Goal: Information Seeking & Learning: Understand process/instructions

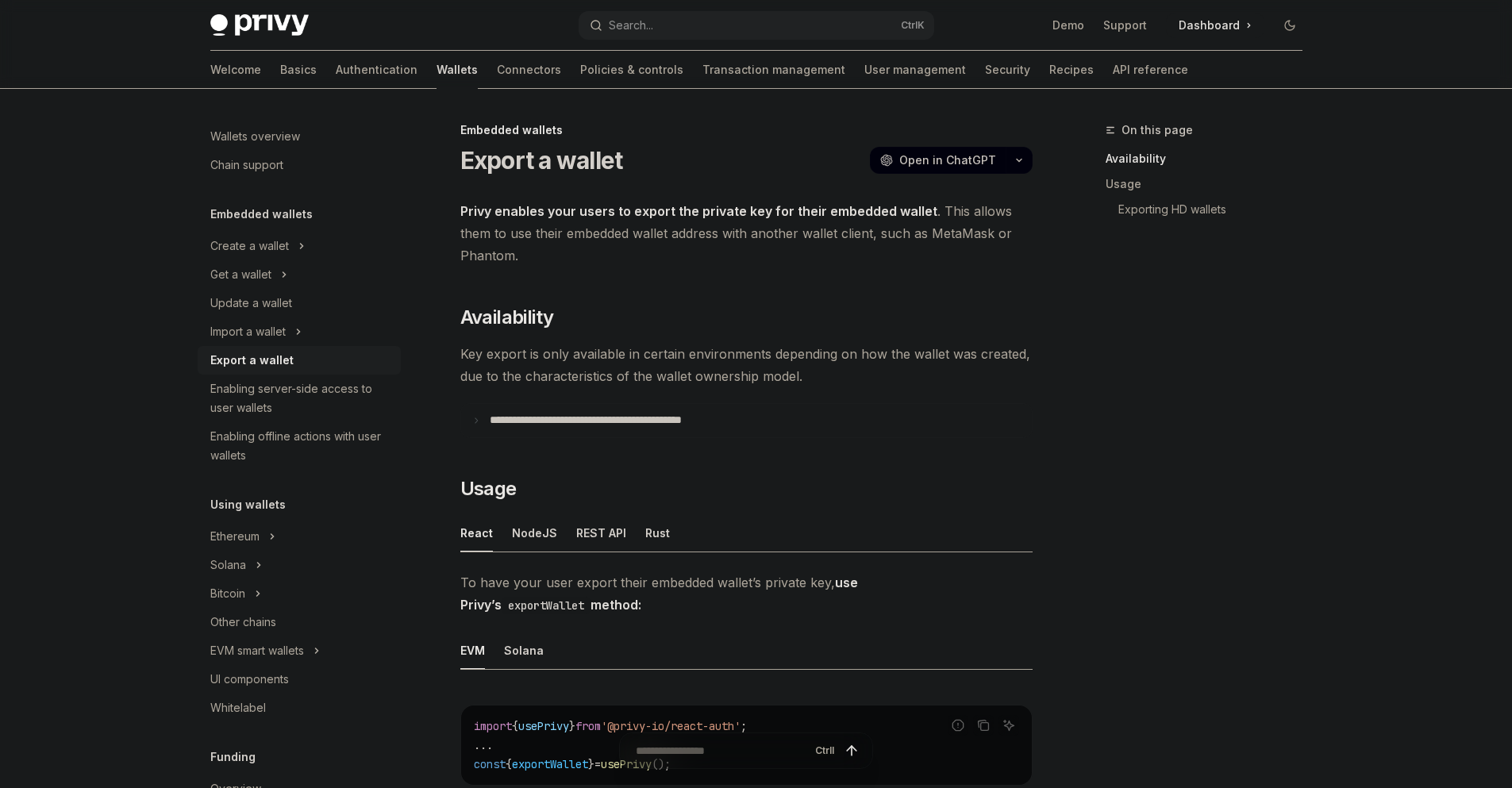
click at [280, 73] on link "Basics" at bounding box center [298, 70] width 36 height 38
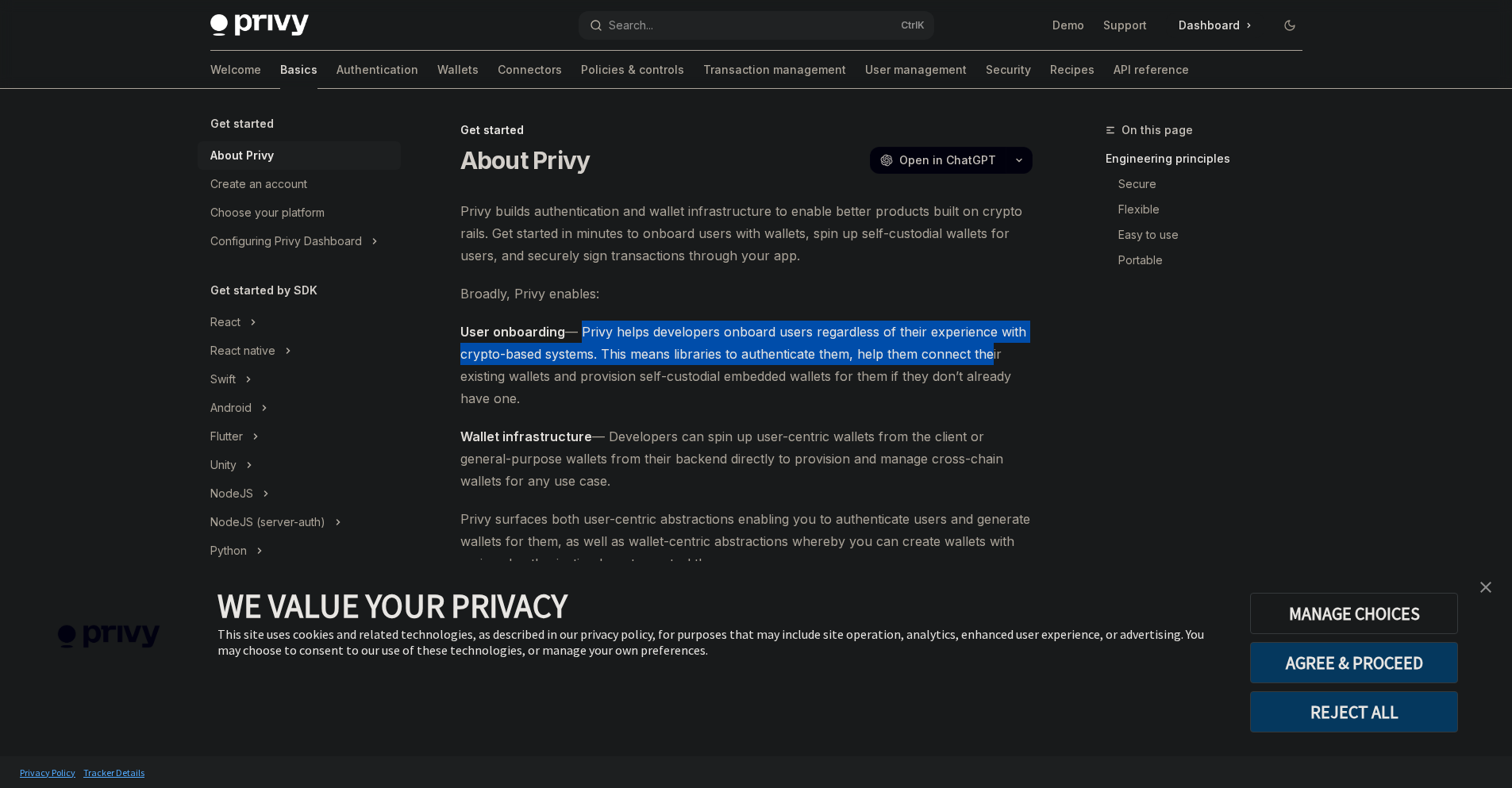
drag, startPoint x: 578, startPoint y: 334, endPoint x: 984, endPoint y: 348, distance: 406.2
click at [984, 348] on span "User onboarding — Privy helps developers onboard users regardless of their expe…" at bounding box center [746, 365] width 573 height 89
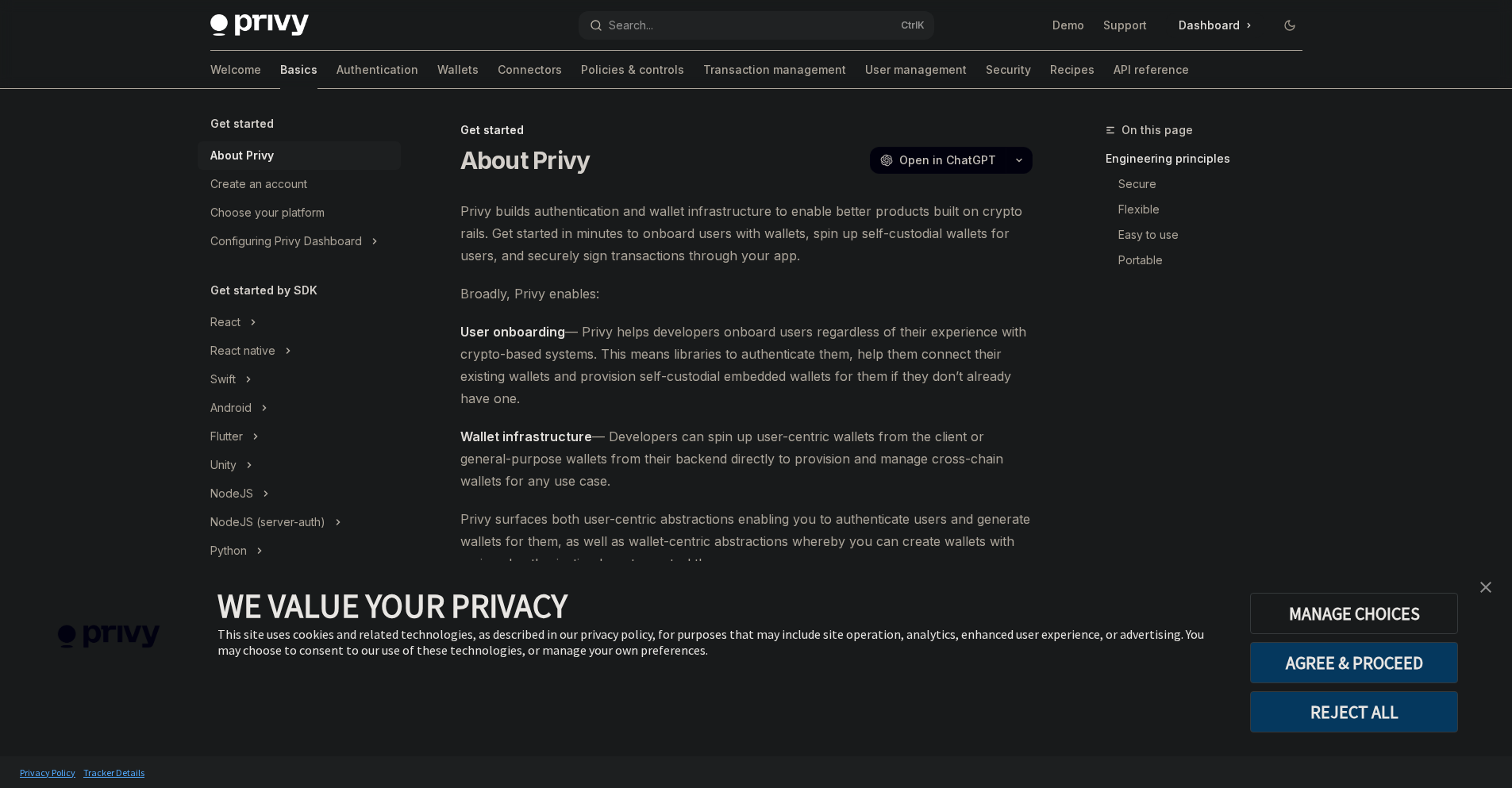
click at [621, 374] on span "User onboarding — Privy helps developers onboard users regardless of their expe…" at bounding box center [746, 365] width 573 height 89
drag, startPoint x: 592, startPoint y: 345, endPoint x: 821, endPoint y: 346, distance: 229.0
click at [821, 346] on span "User onboarding — Privy helps developers onboard users regardless of their expe…" at bounding box center [746, 365] width 573 height 89
click at [850, 343] on span "User onboarding — Privy helps developers onboard users regardless of their expe…" at bounding box center [746, 365] width 573 height 89
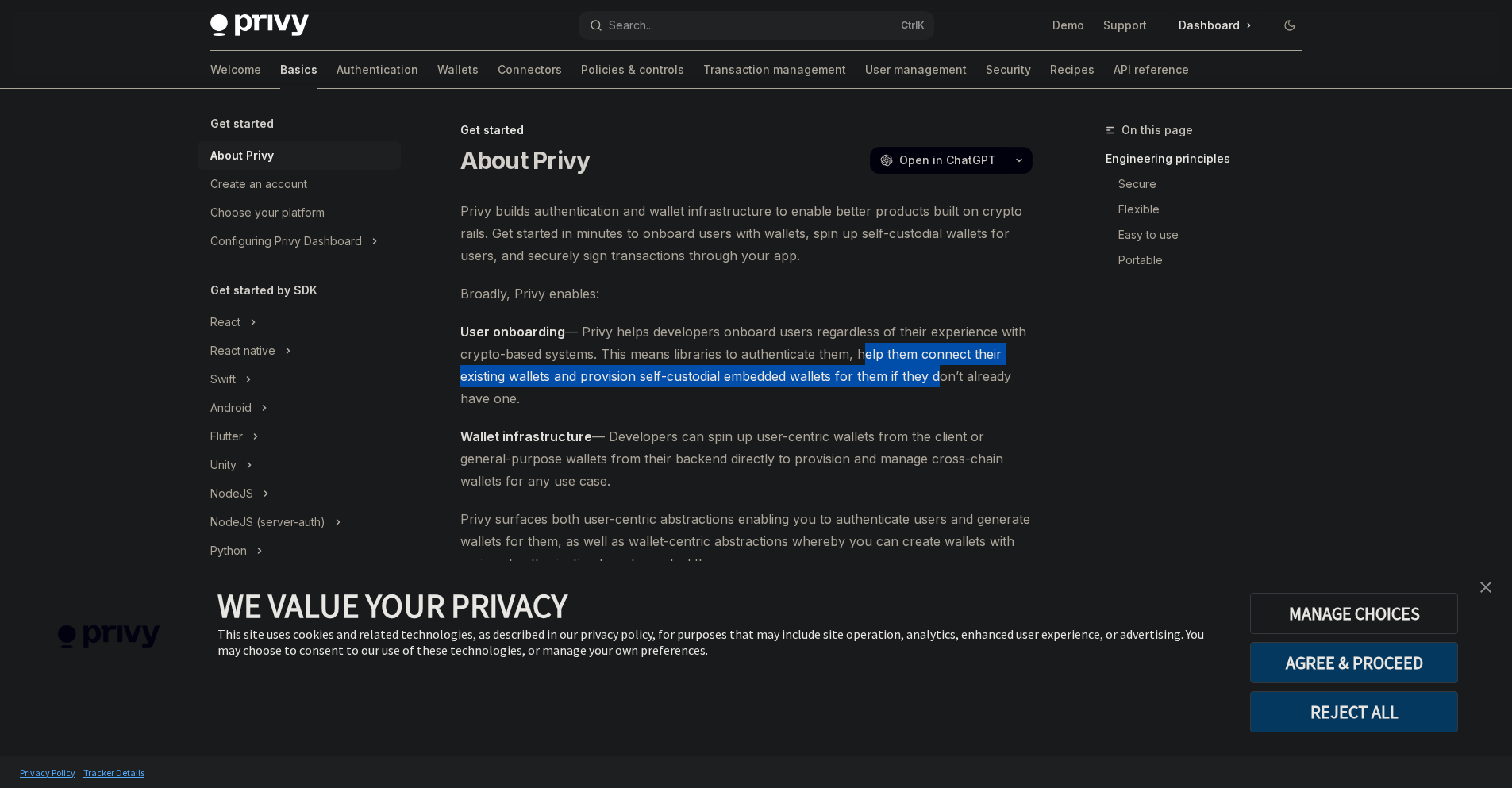
drag, startPoint x: 859, startPoint y: 353, endPoint x: 887, endPoint y: 397, distance: 52.2
click at [924, 377] on span "User onboarding — Privy helps developers onboard users regardless of their expe…" at bounding box center [746, 365] width 573 height 89
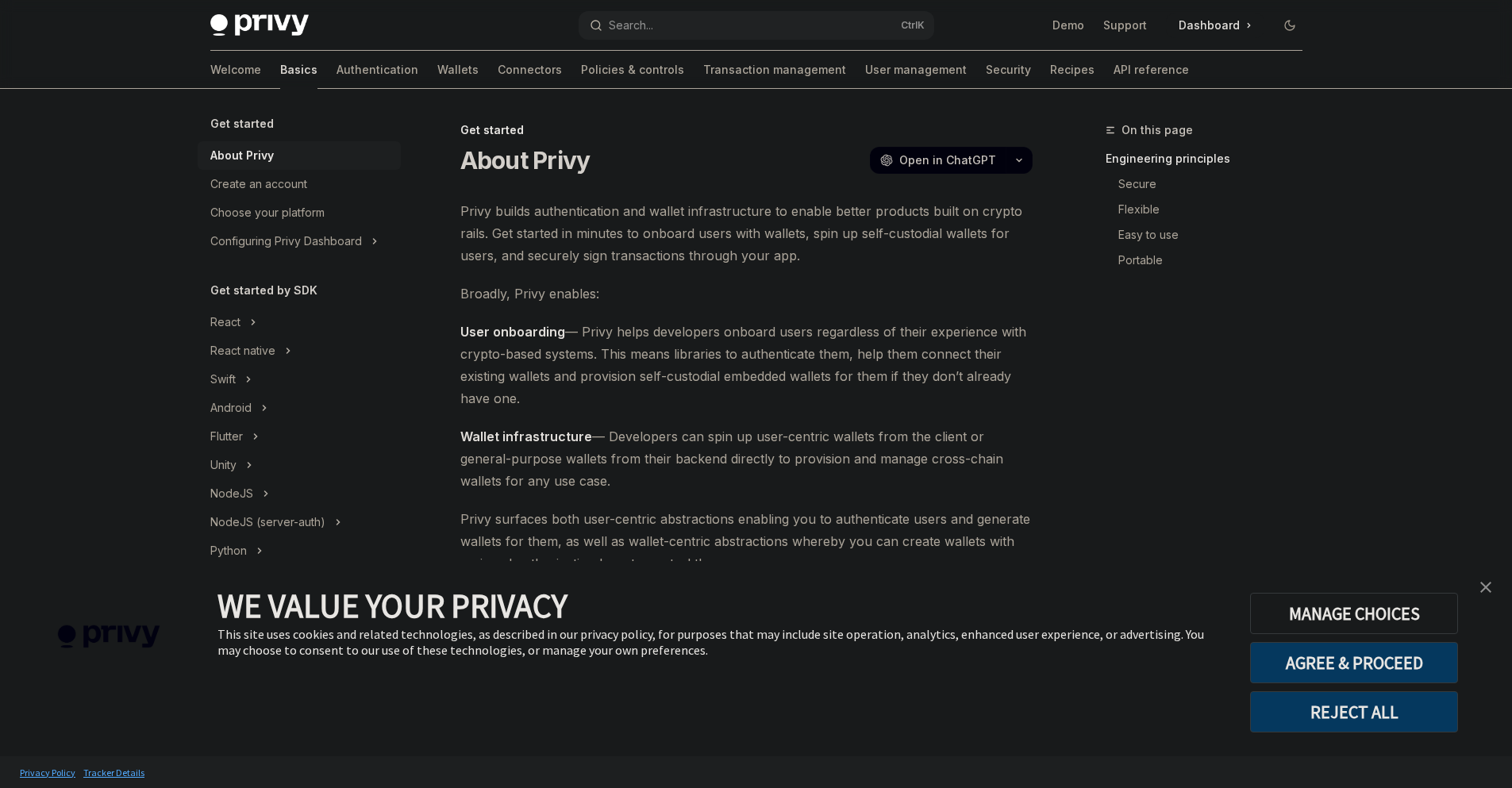
click at [887, 397] on span "User onboarding — Privy helps developers onboard users regardless of their expe…" at bounding box center [746, 365] width 573 height 89
click at [760, 375] on span "User onboarding — Privy helps developers onboard users regardless of their expe…" at bounding box center [746, 365] width 573 height 89
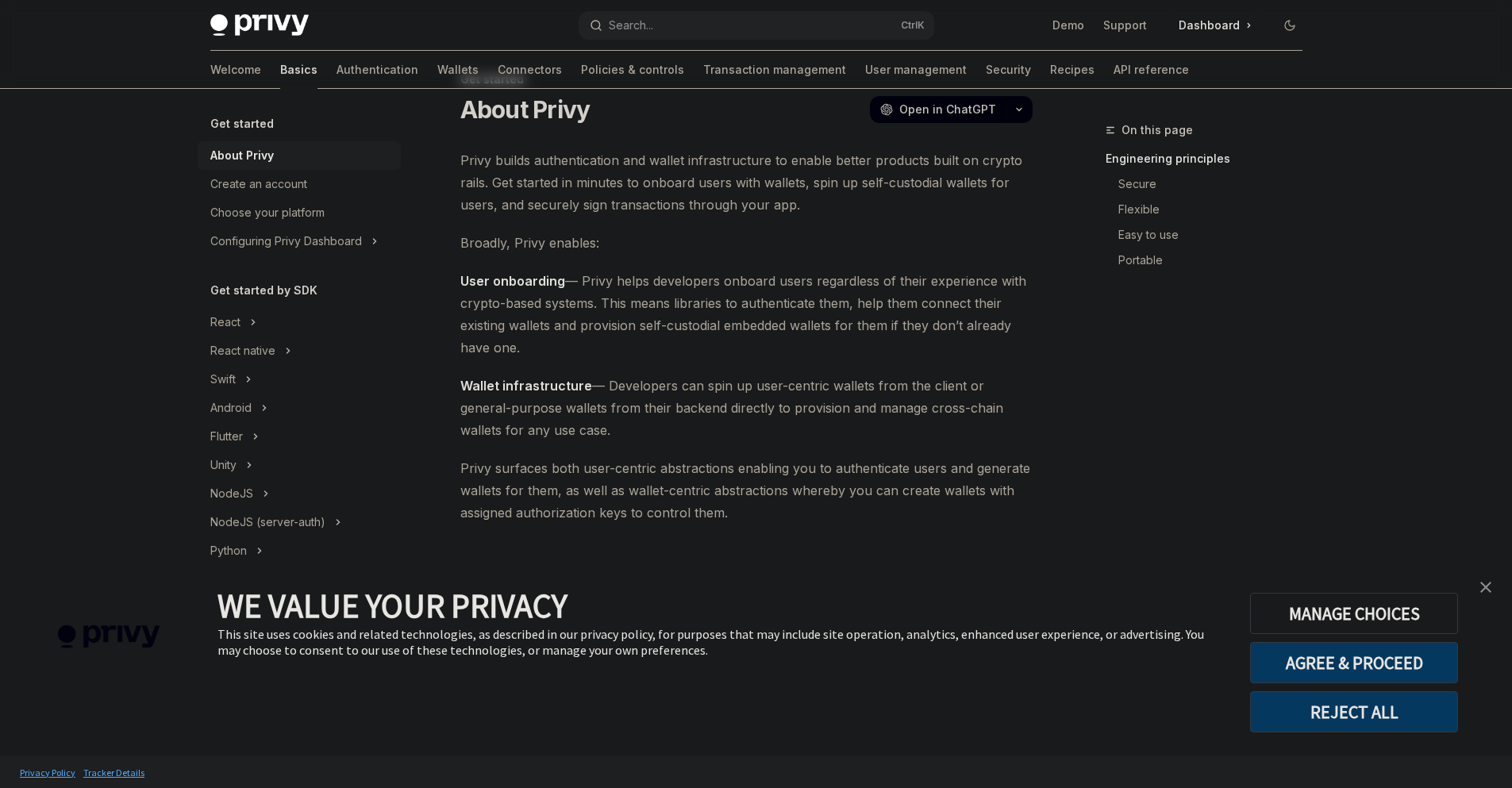
scroll to position [191, 0]
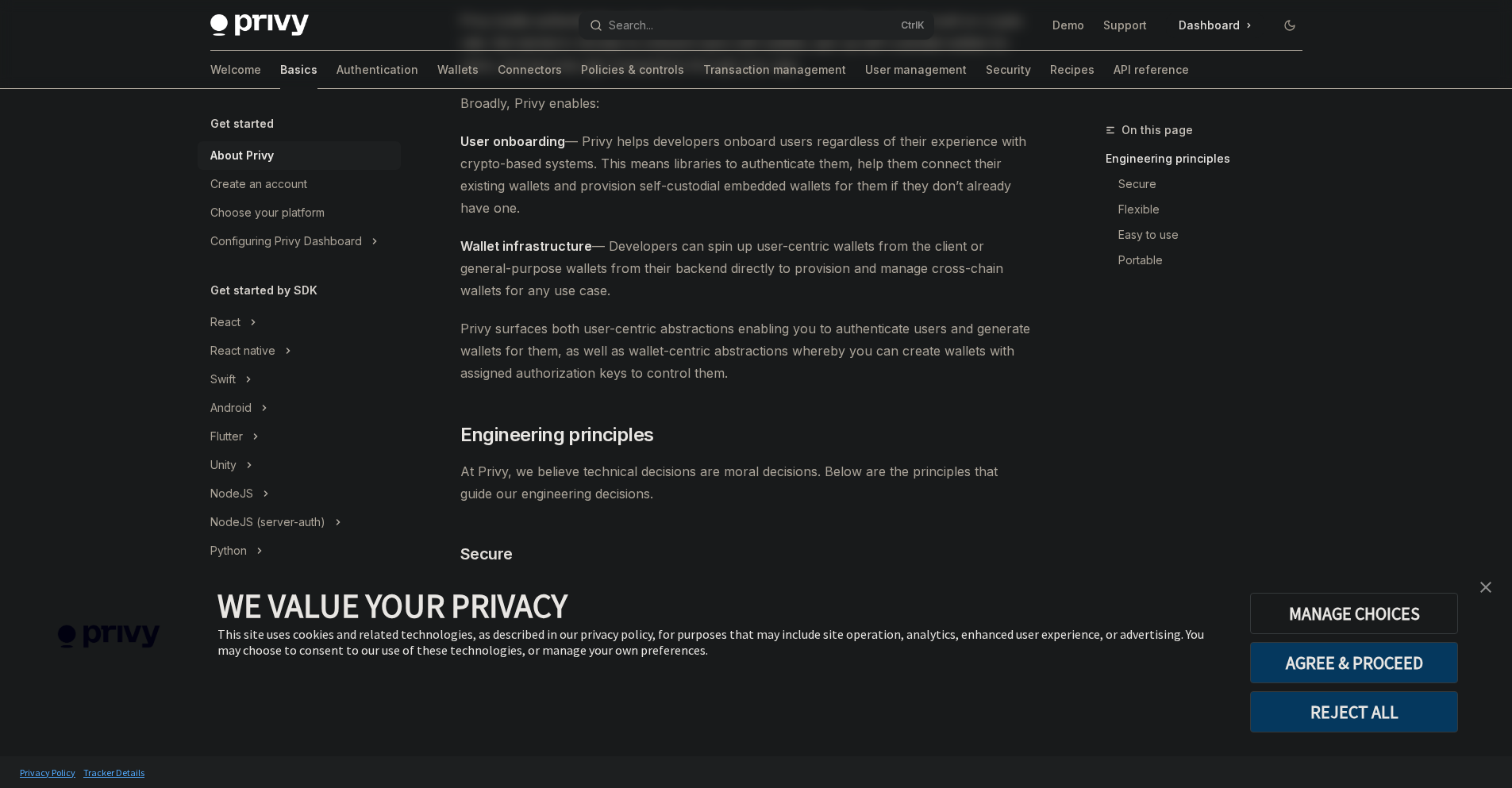
click at [603, 249] on span "Wallet infrastructure — Developers can spin up user-centric wallets from the cl…" at bounding box center [746, 269] width 573 height 67
drag, startPoint x: 603, startPoint y: 249, endPoint x: 989, endPoint y: 282, distance: 387.4
click at [989, 282] on span "Wallet infrastructure — Developers can spin up user-centric wallets from the cl…" at bounding box center [746, 269] width 573 height 67
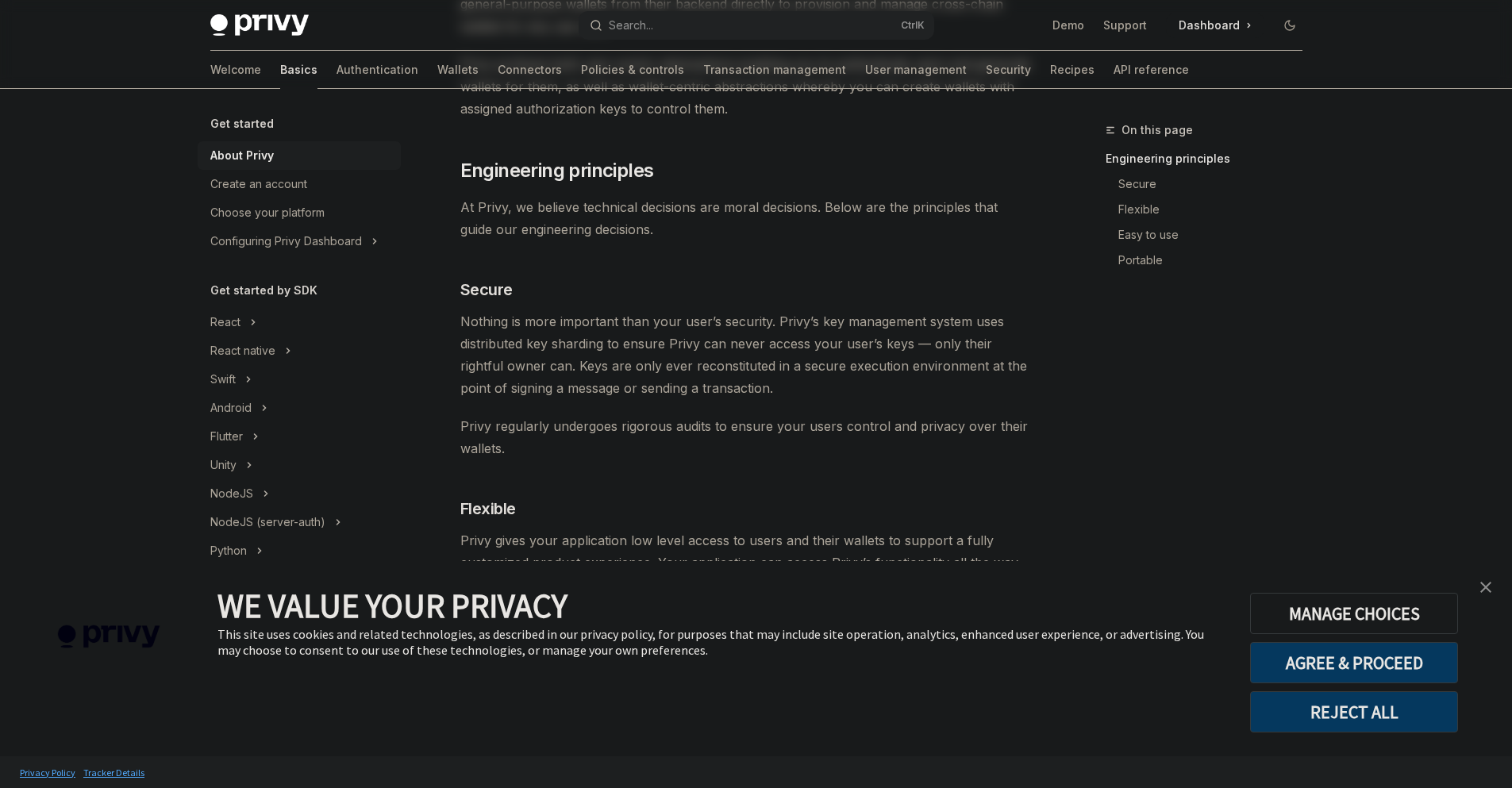
scroll to position [476, 0]
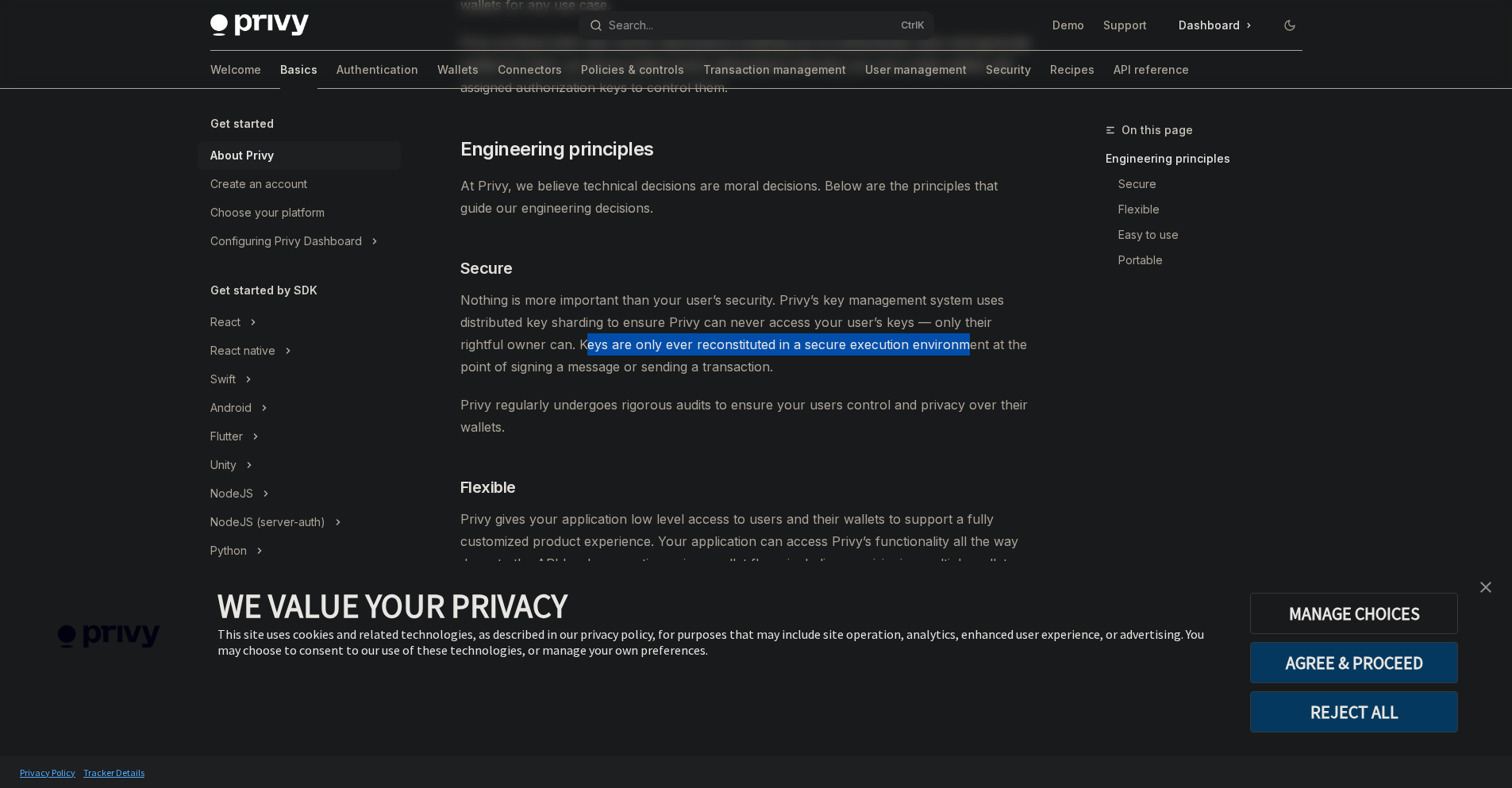
drag, startPoint x: 535, startPoint y: 346, endPoint x: 914, endPoint y: 349, distance: 379.0
click at [913, 348] on span "Nothing is more important than your user’s security. Privy’s key management sys…" at bounding box center [746, 333] width 573 height 89
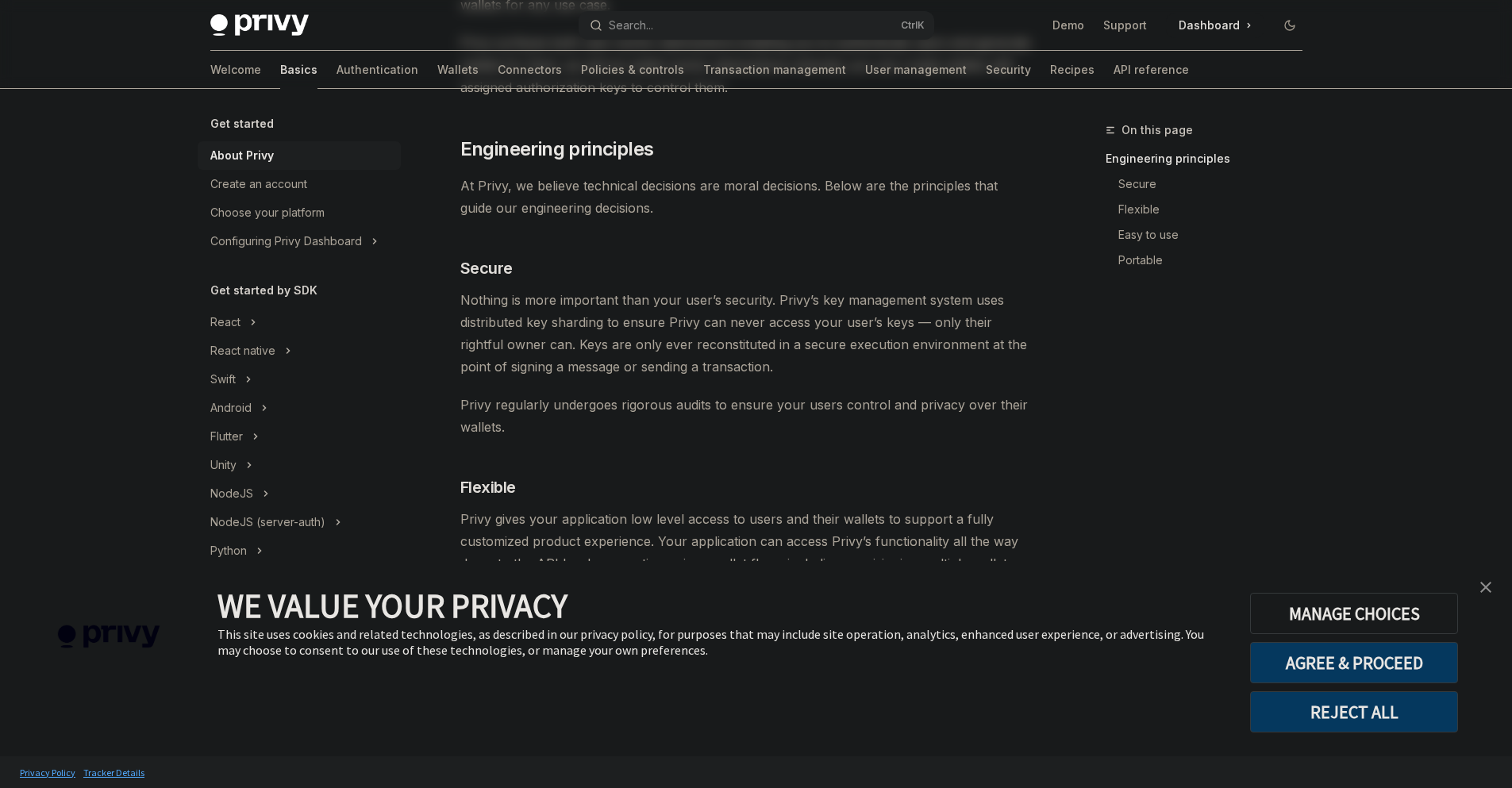
click at [975, 369] on span "Nothing is more important than your user’s security. Privy’s key management sys…" at bounding box center [746, 333] width 573 height 89
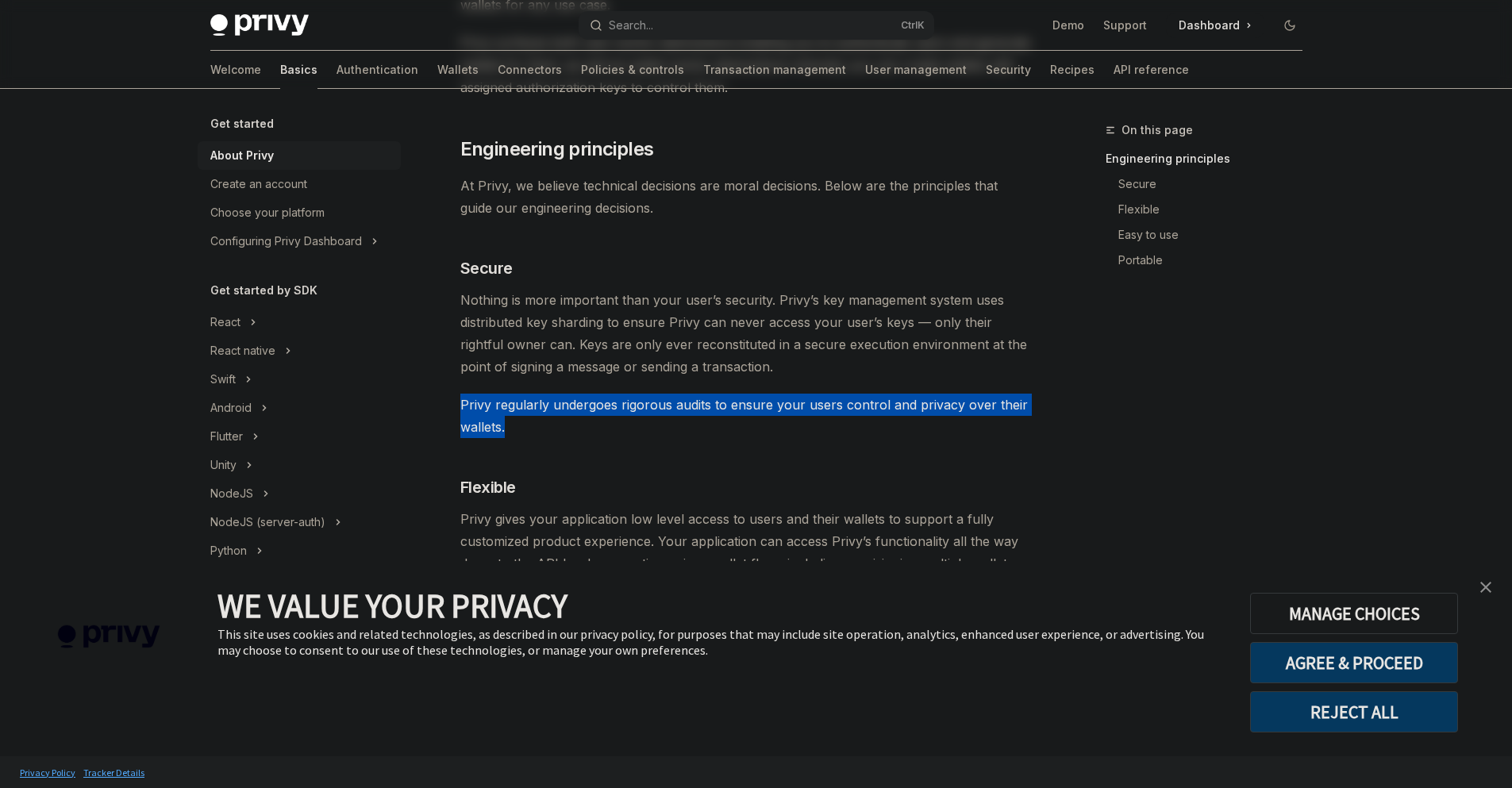
drag, startPoint x: 450, startPoint y: 400, endPoint x: 701, endPoint y: 422, distance: 252.0
click at [701, 422] on div "Get started About Privy OpenAI Open in ChatGPT OpenAI Open in ChatGPT Privy bui…" at bounding box center [597, 633] width 877 height 1977
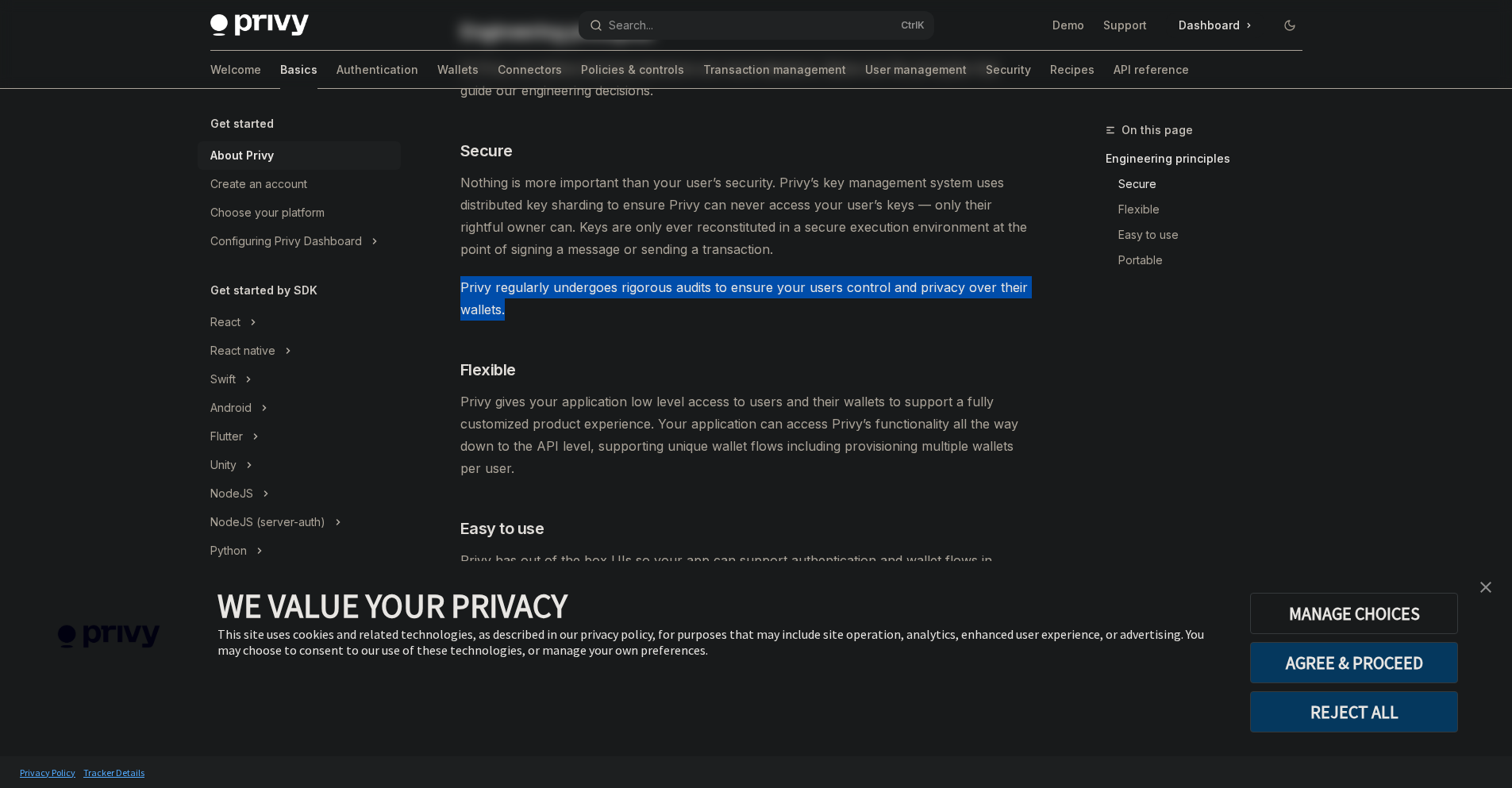
scroll to position [667, 0]
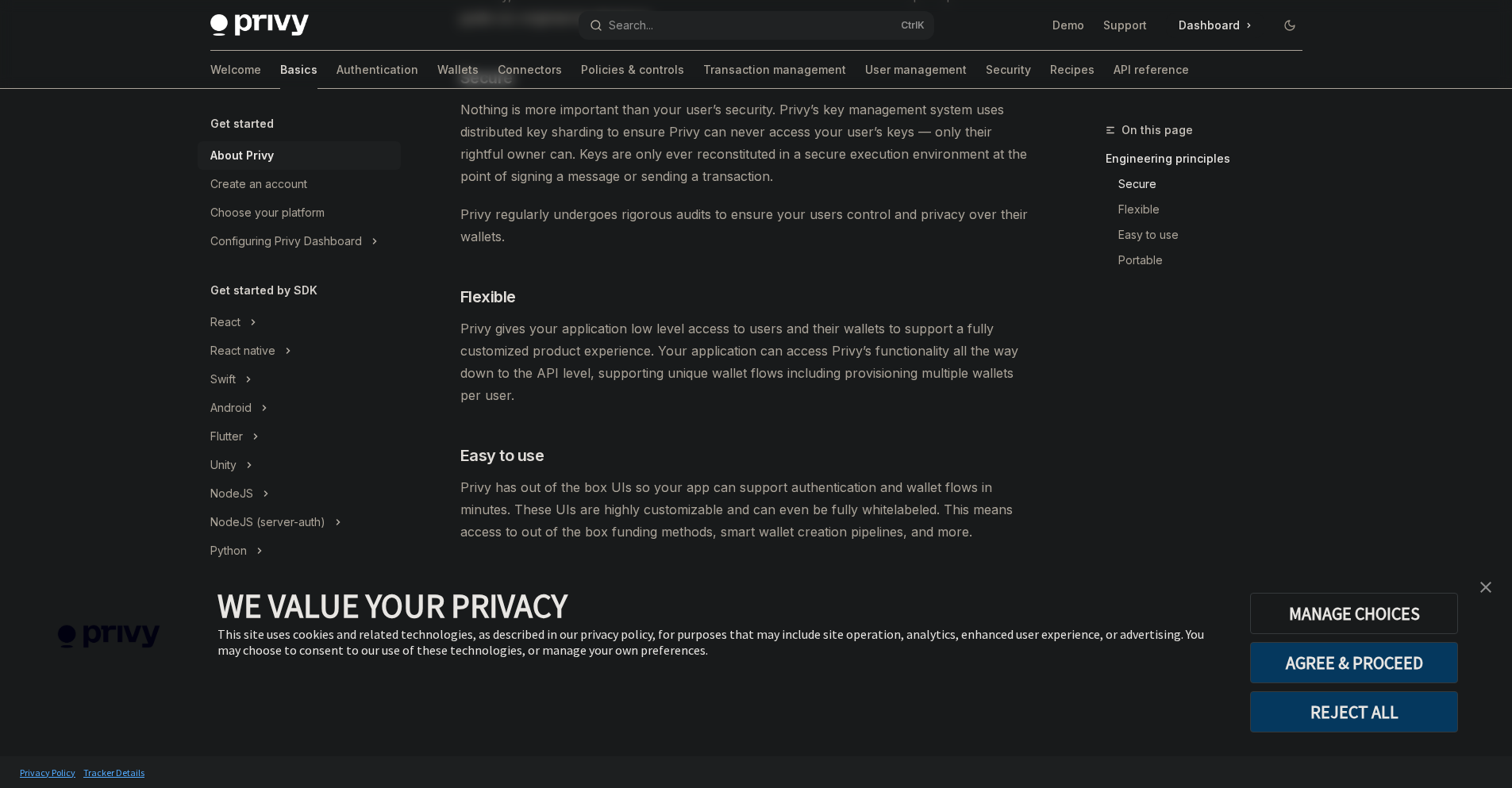
click at [710, 433] on div "Privy builds authentication and wallet infrastructure to enable better products…" at bounding box center [746, 354] width 573 height 1641
drag, startPoint x: 459, startPoint y: 328, endPoint x: 783, endPoint y: 329, distance: 324.0
click at [783, 329] on div "Get started About Privy OpenAI Open in ChatGPT OpenAI Open in ChatGPT Privy bui…" at bounding box center [597, 442] width 877 height 1977
click at [783, 330] on span "Privy gives your application low level access to users and their wallets to sup…" at bounding box center [746, 361] width 573 height 89
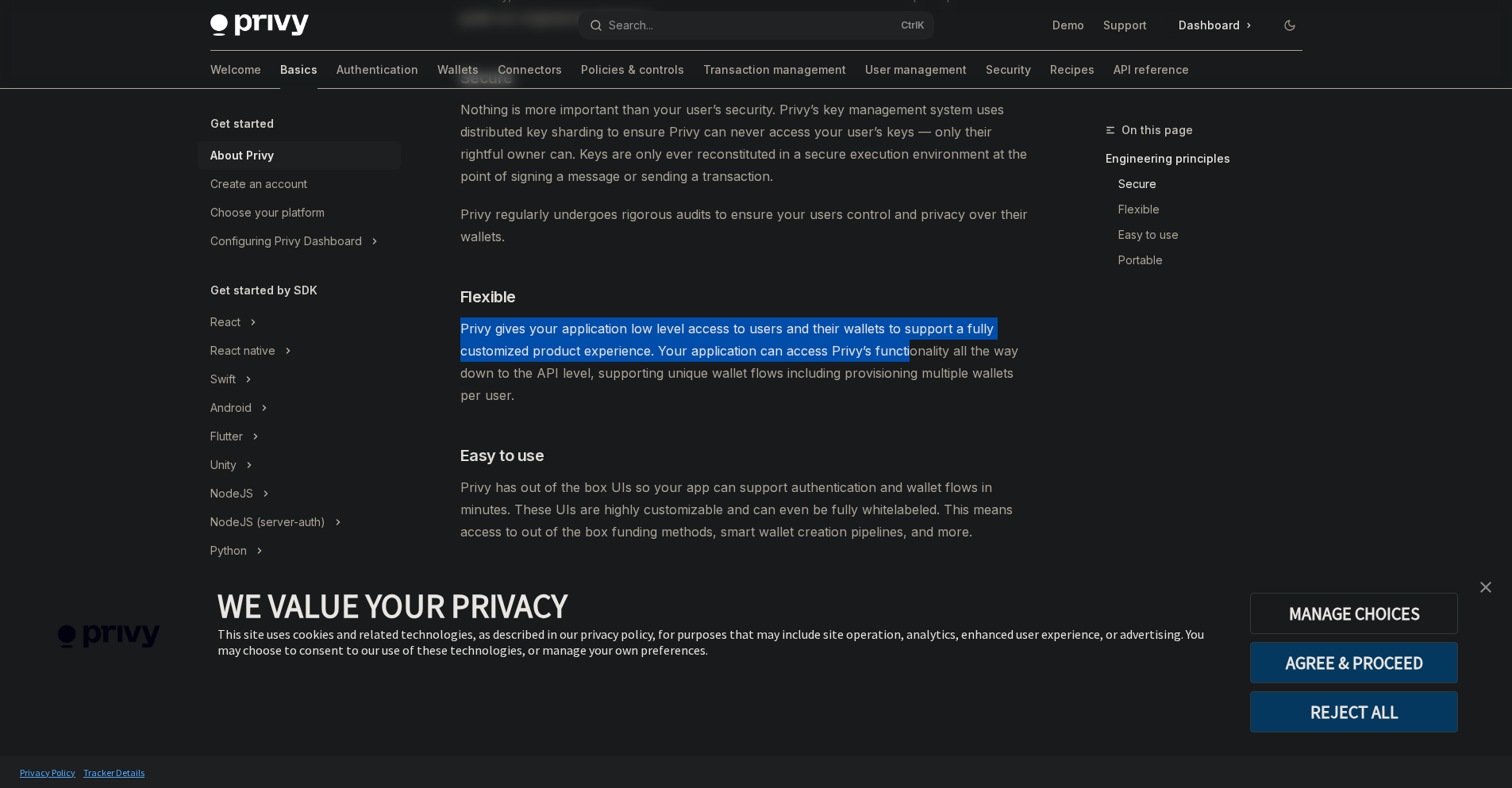
drag, startPoint x: 462, startPoint y: 334, endPoint x: 910, endPoint y: 347, distance: 448.2
click at [910, 347] on span "Privy gives your application low level access to users and their wallets to sup…" at bounding box center [746, 361] width 573 height 89
click at [835, 354] on span "Privy gives your application low level access to users and their wallets to sup…" at bounding box center [746, 361] width 573 height 89
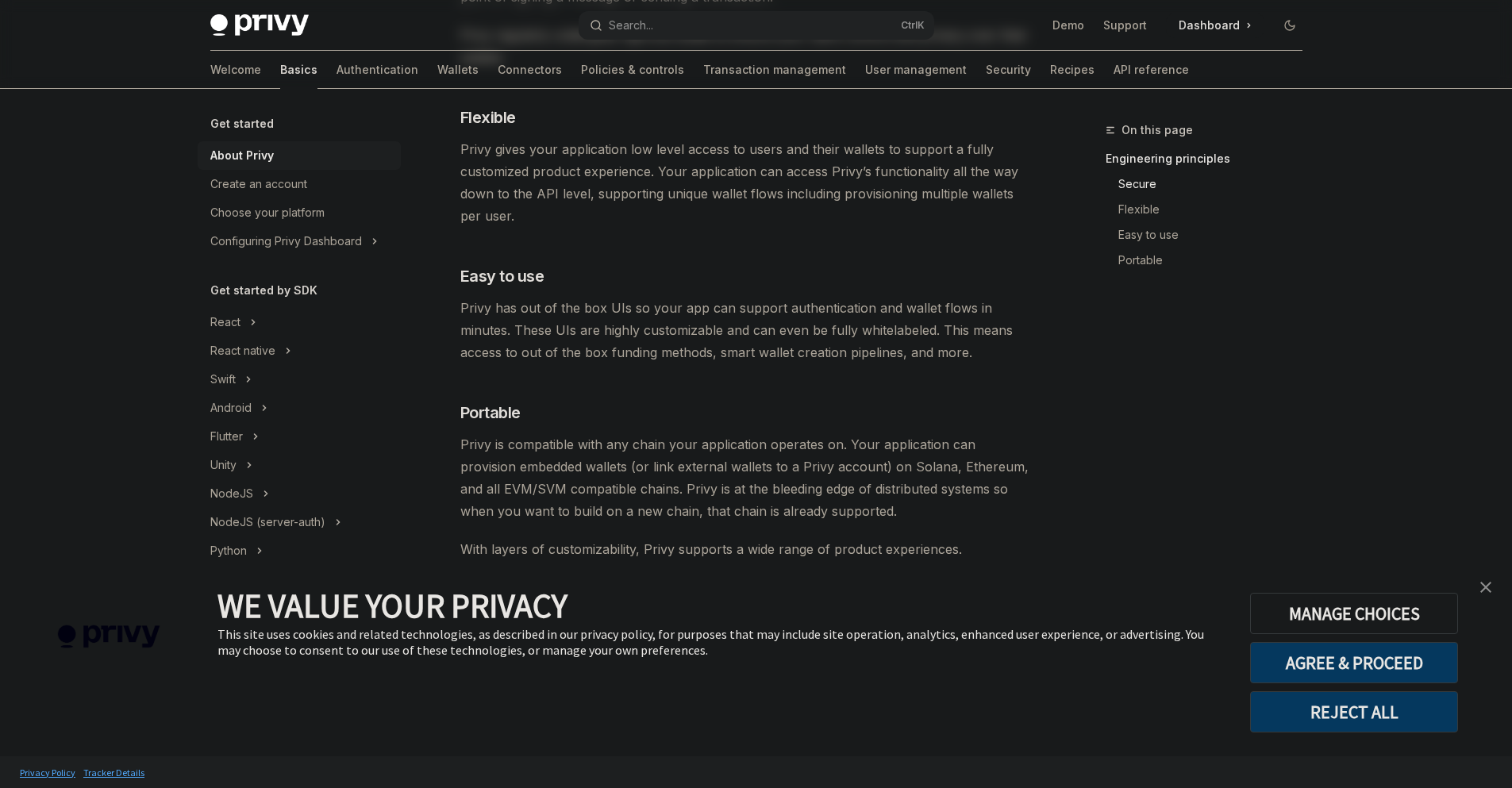
scroll to position [858, 0]
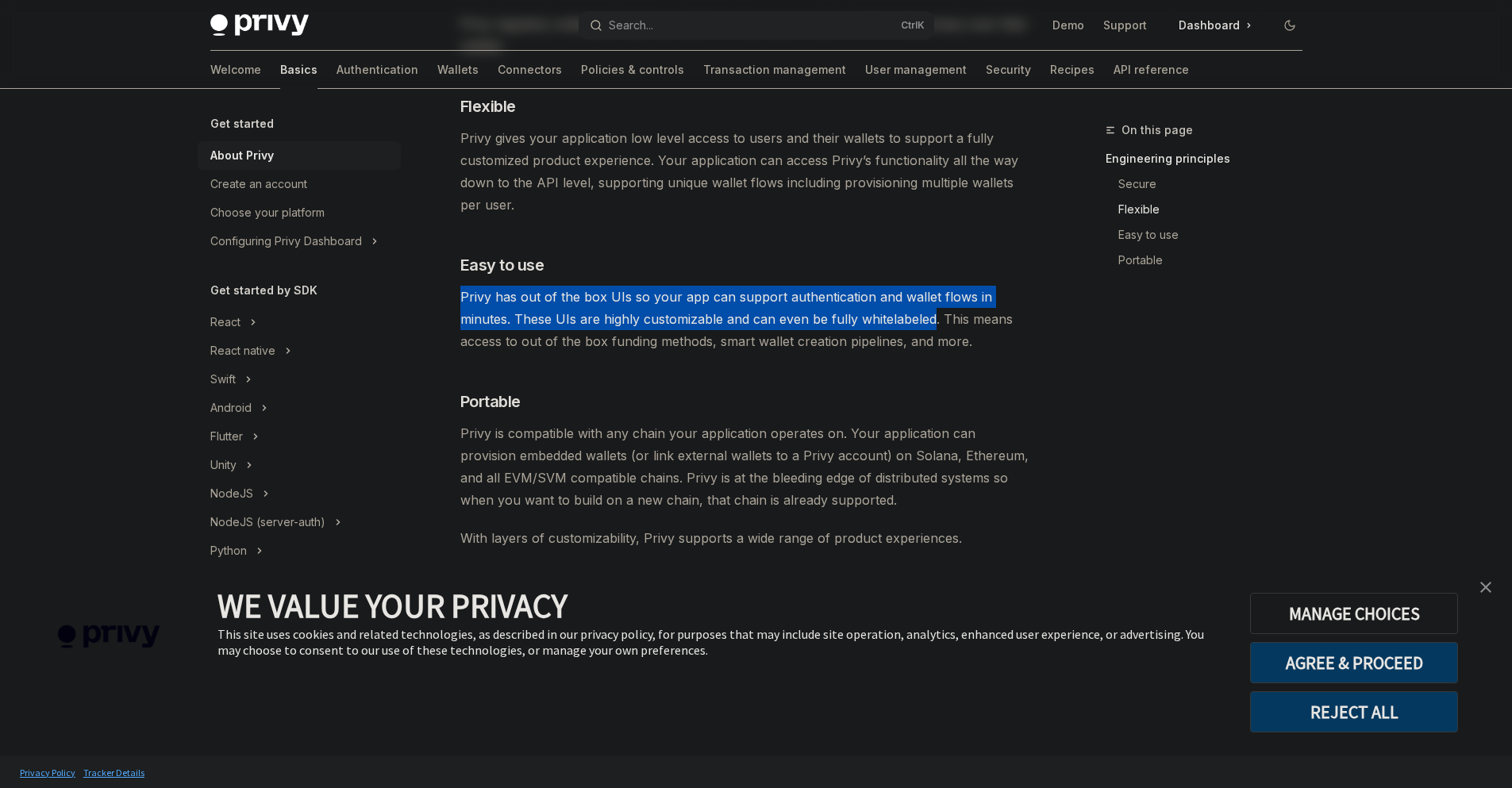
drag, startPoint x: 454, startPoint y: 302, endPoint x: 934, endPoint y: 321, distance: 480.4
click at [934, 321] on div "Get started About Privy OpenAI Open in ChatGPT OpenAI Open in ChatGPT Privy bui…" at bounding box center [597, 252] width 877 height 1977
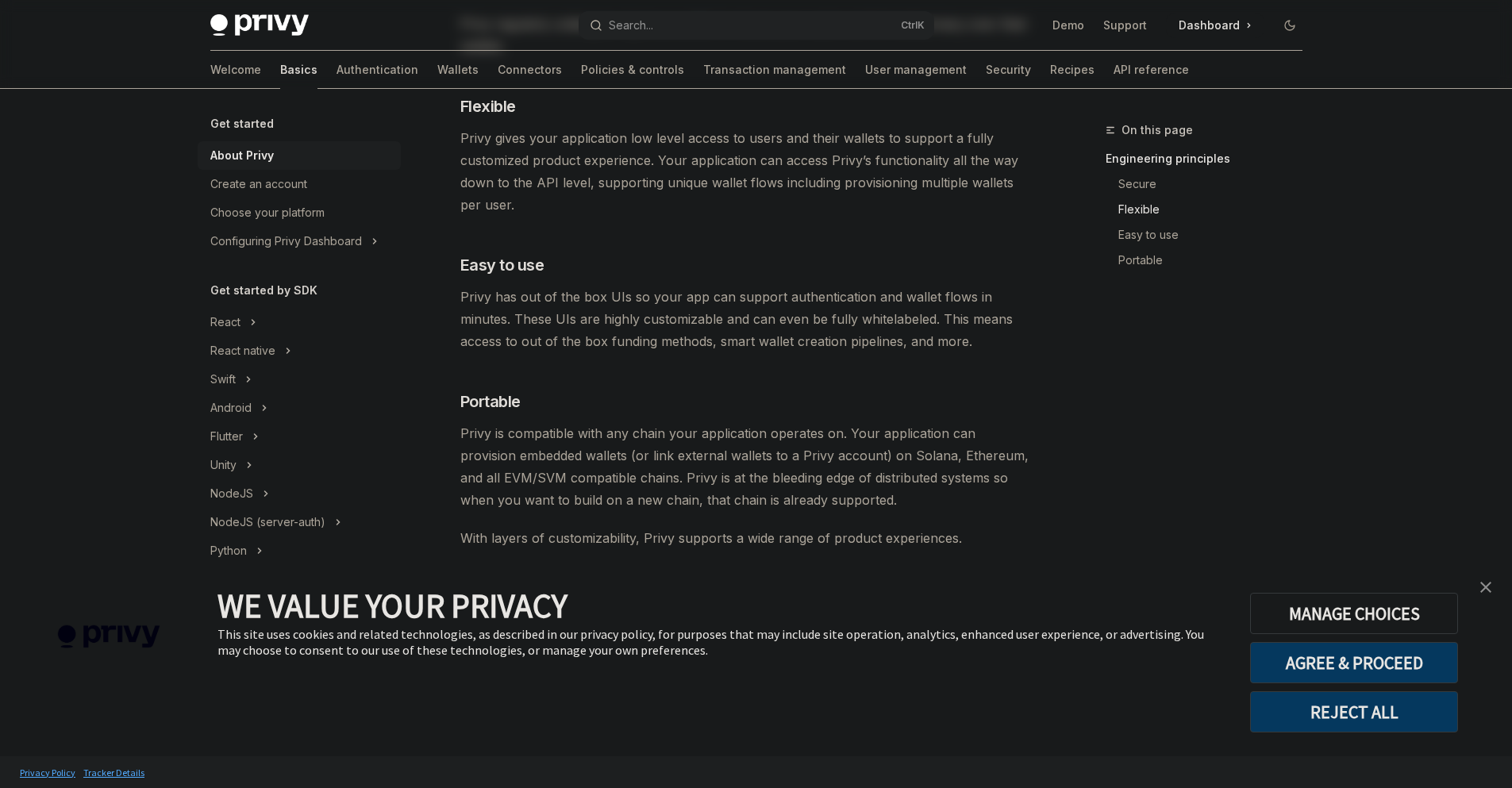
click at [681, 468] on span "Privy is compatible with any chain your application operates on. Your applicati…" at bounding box center [746, 466] width 573 height 89
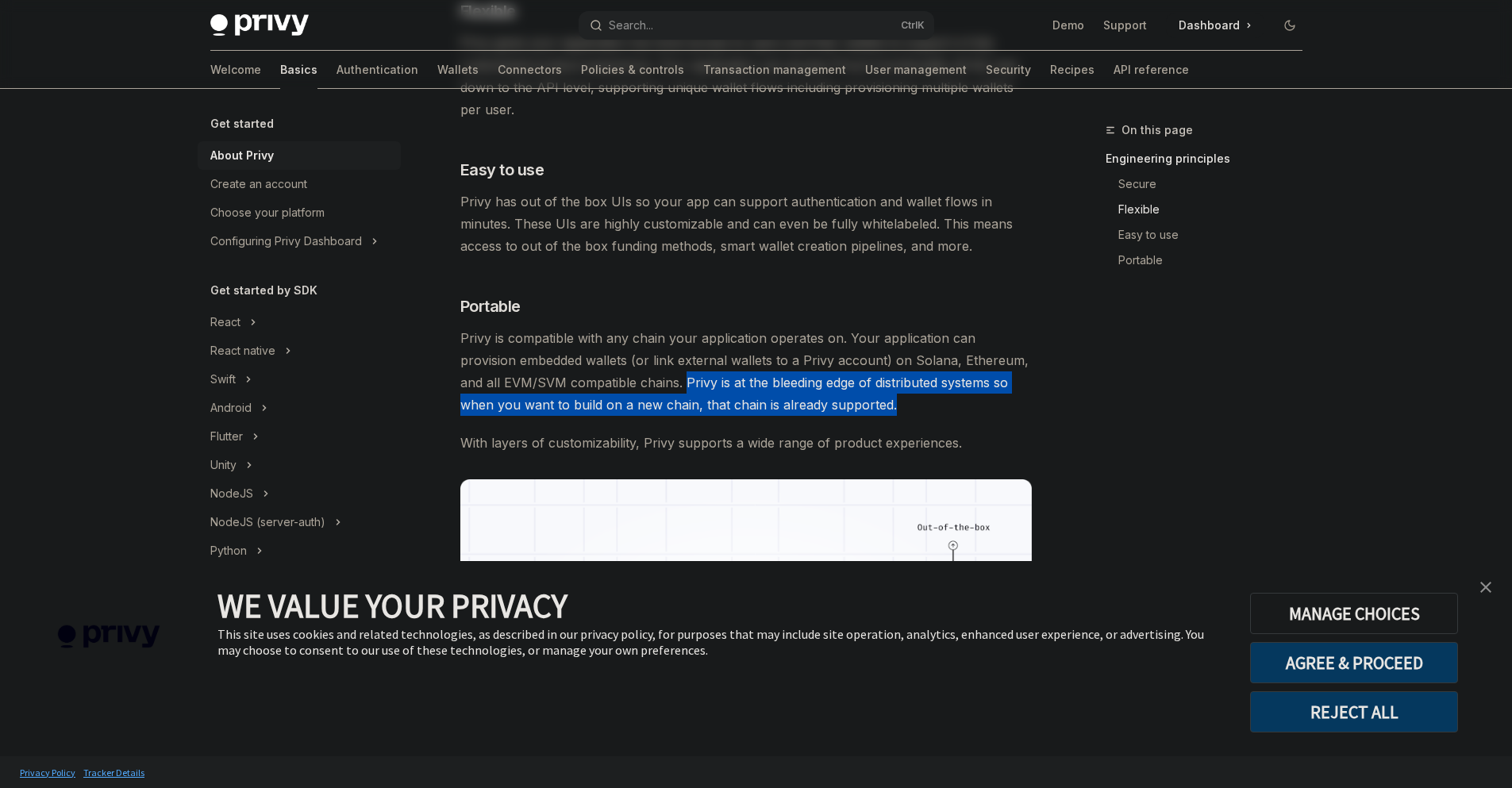
drag, startPoint x: 645, startPoint y: 384, endPoint x: 863, endPoint y: 407, distance: 219.2
click at [863, 407] on span "Privy is compatible with any chain your application operates on. Your applicati…" at bounding box center [746, 371] width 573 height 89
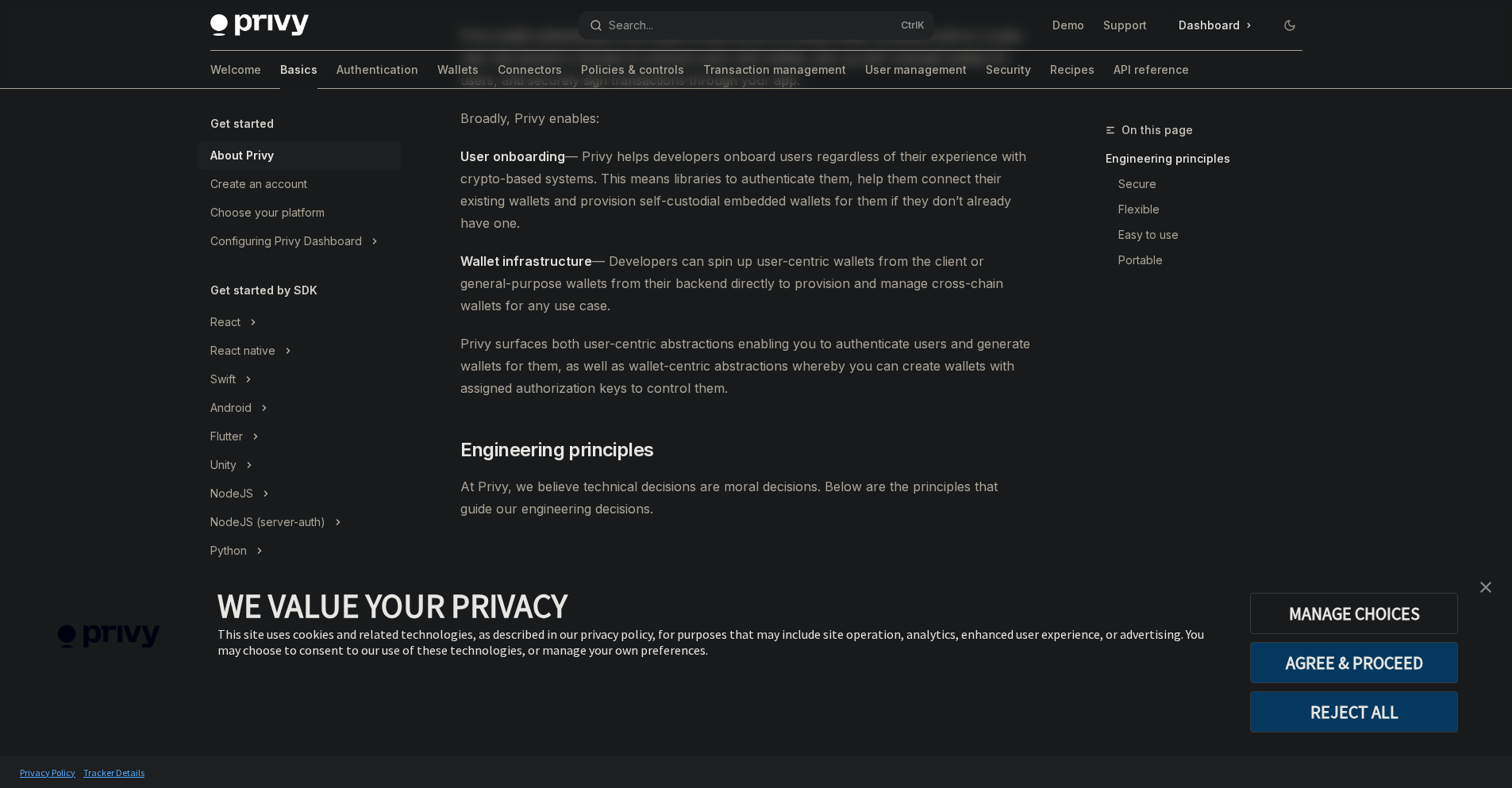
scroll to position [71, 0]
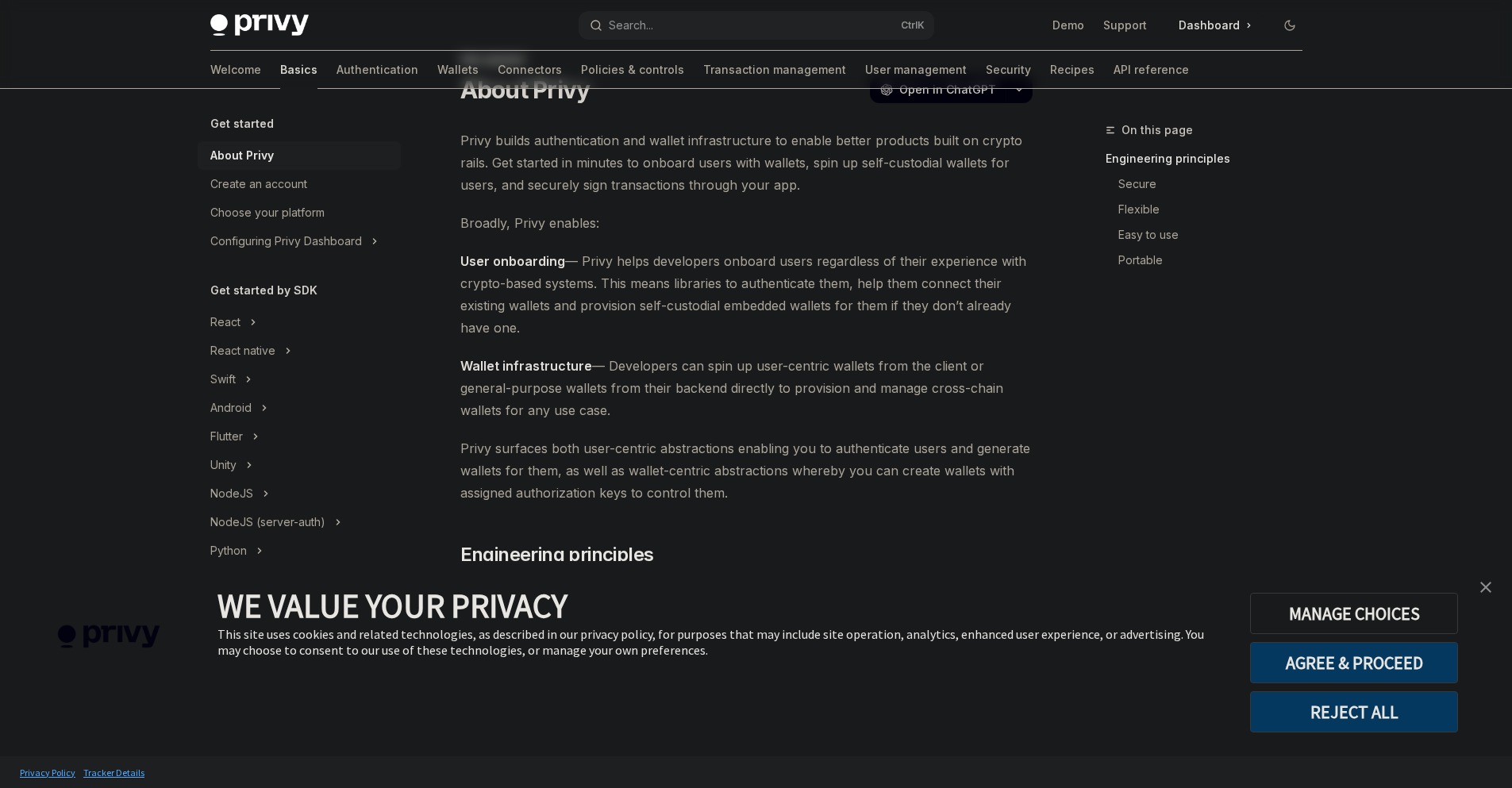
click at [1488, 583] on img "close banner" at bounding box center [1486, 588] width 11 height 11
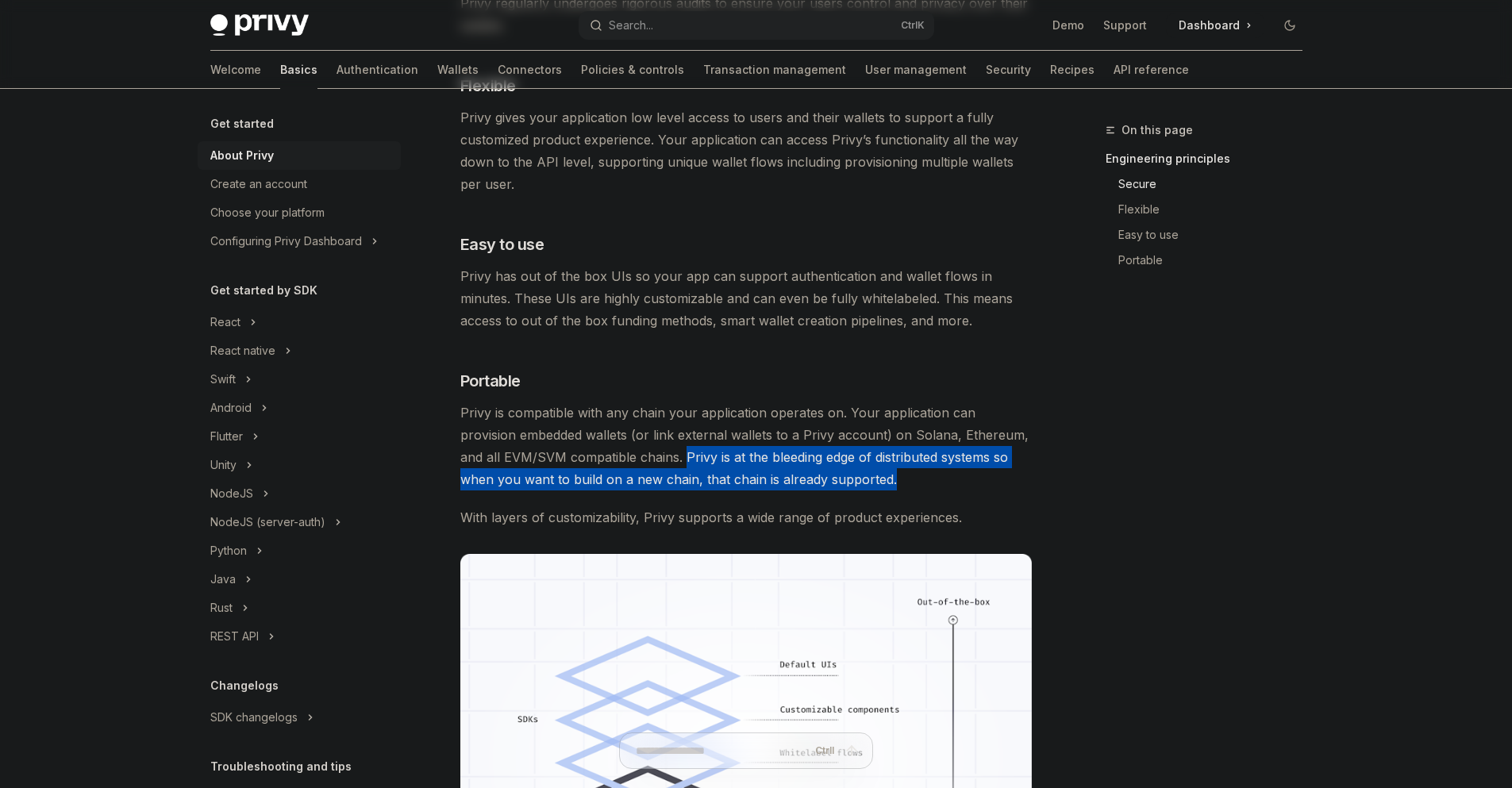
scroll to position [1309, 0]
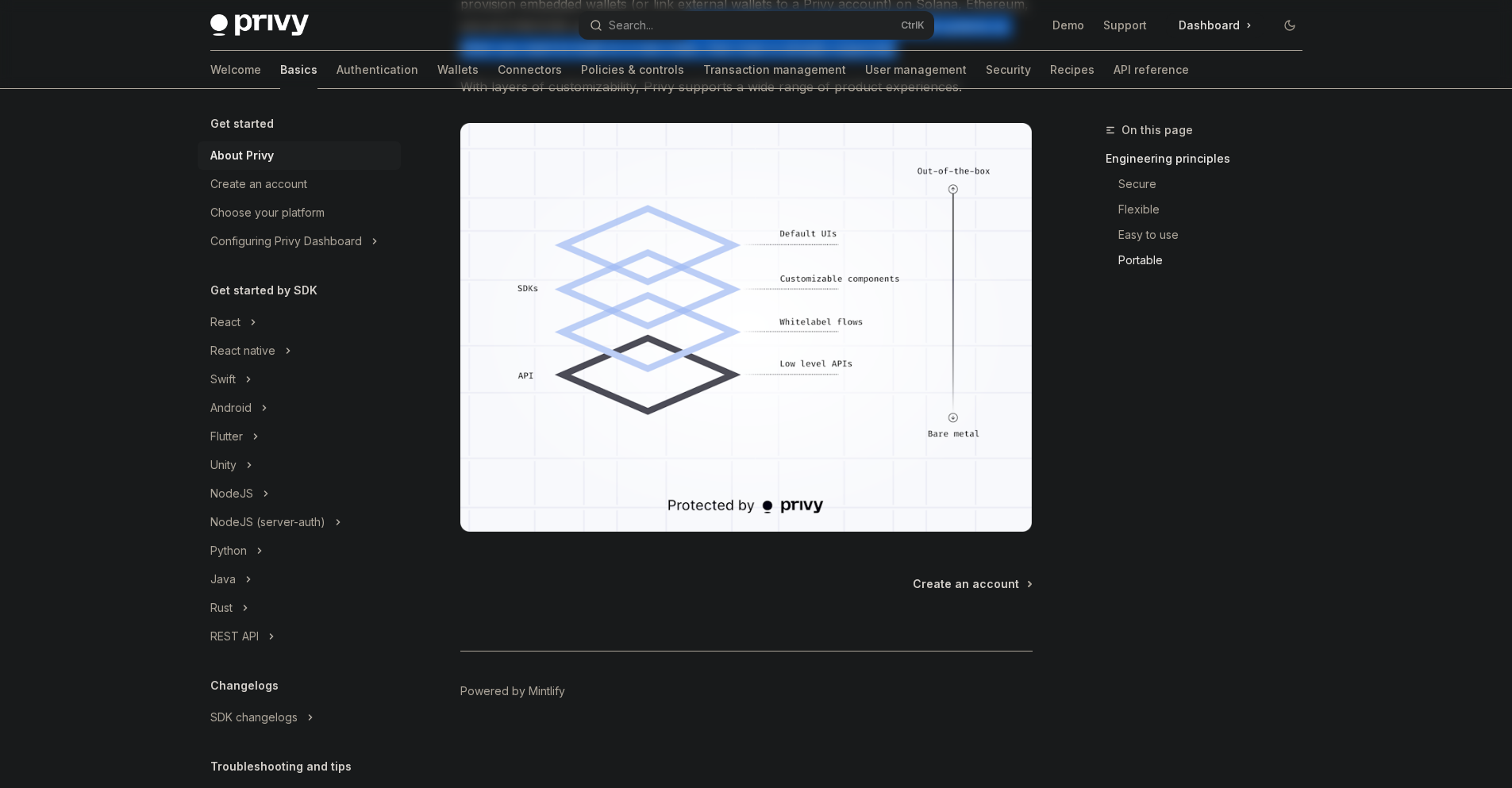
click at [257, 153] on div "About Privy" at bounding box center [242, 155] width 64 height 19
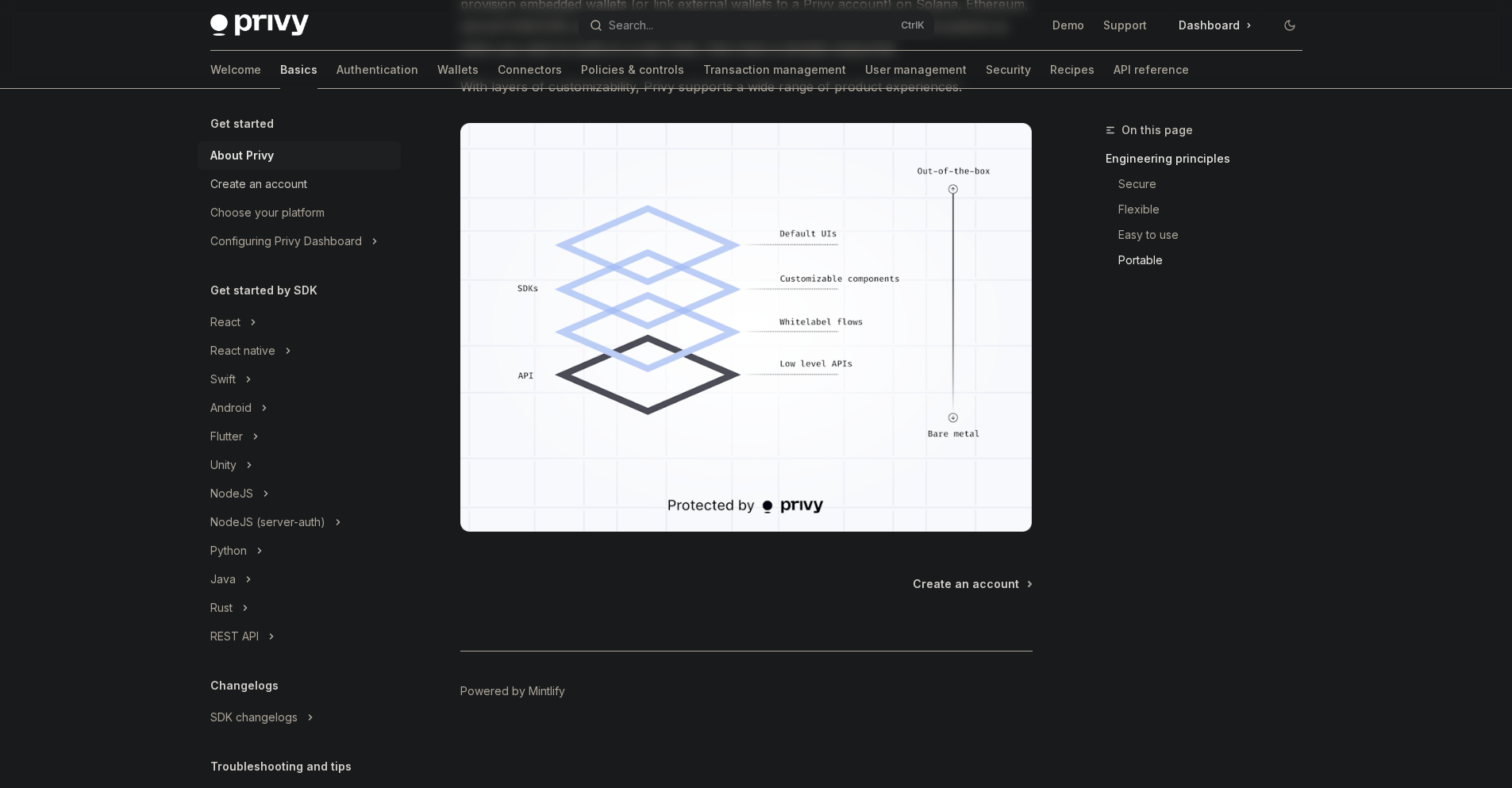
scroll to position [0, 0]
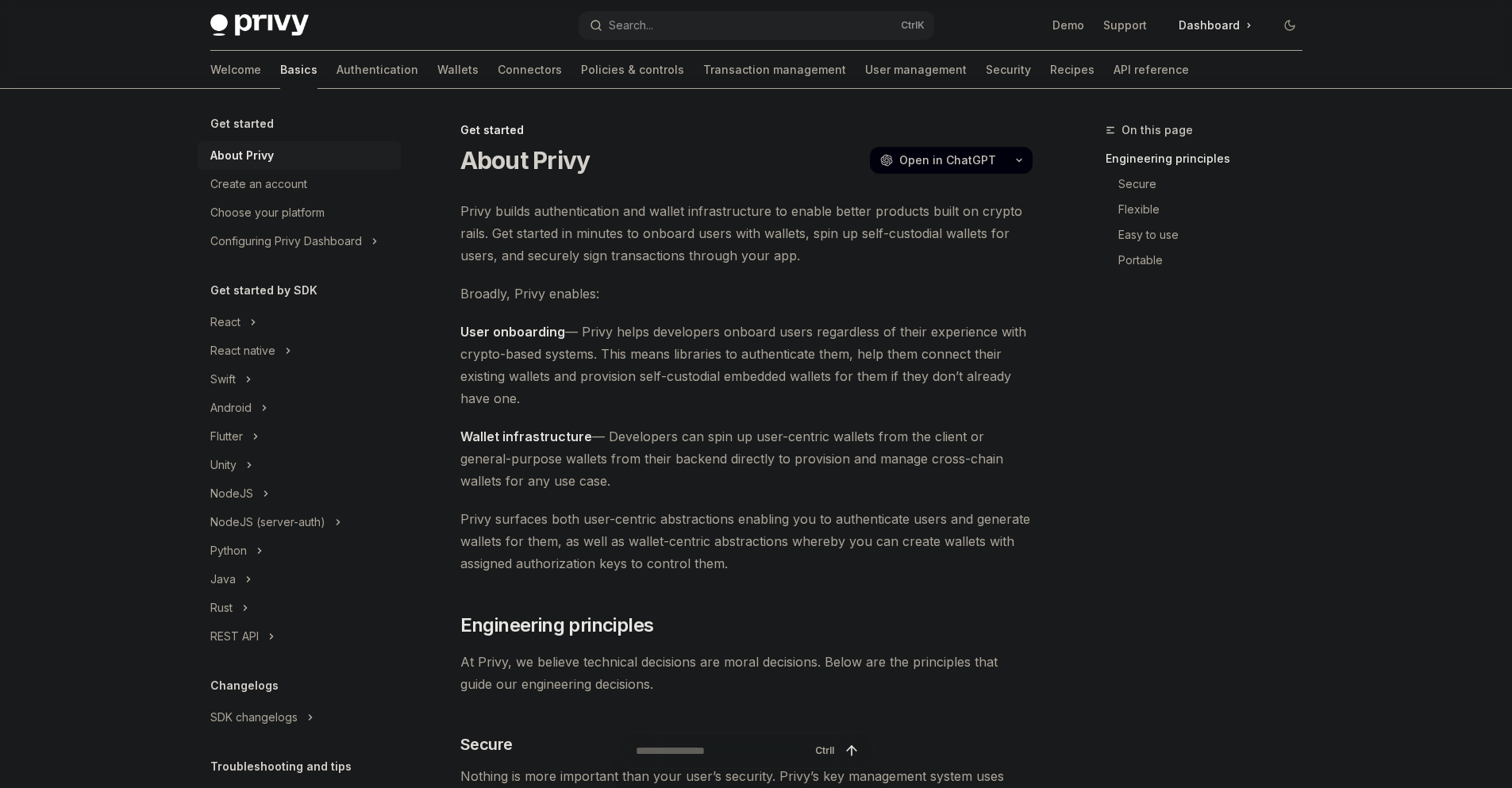
click at [250, 121] on h5 "Get started" at bounding box center [242, 124] width 64 height 19
click at [259, 183] on div "Create an account" at bounding box center [259, 184] width 97 height 19
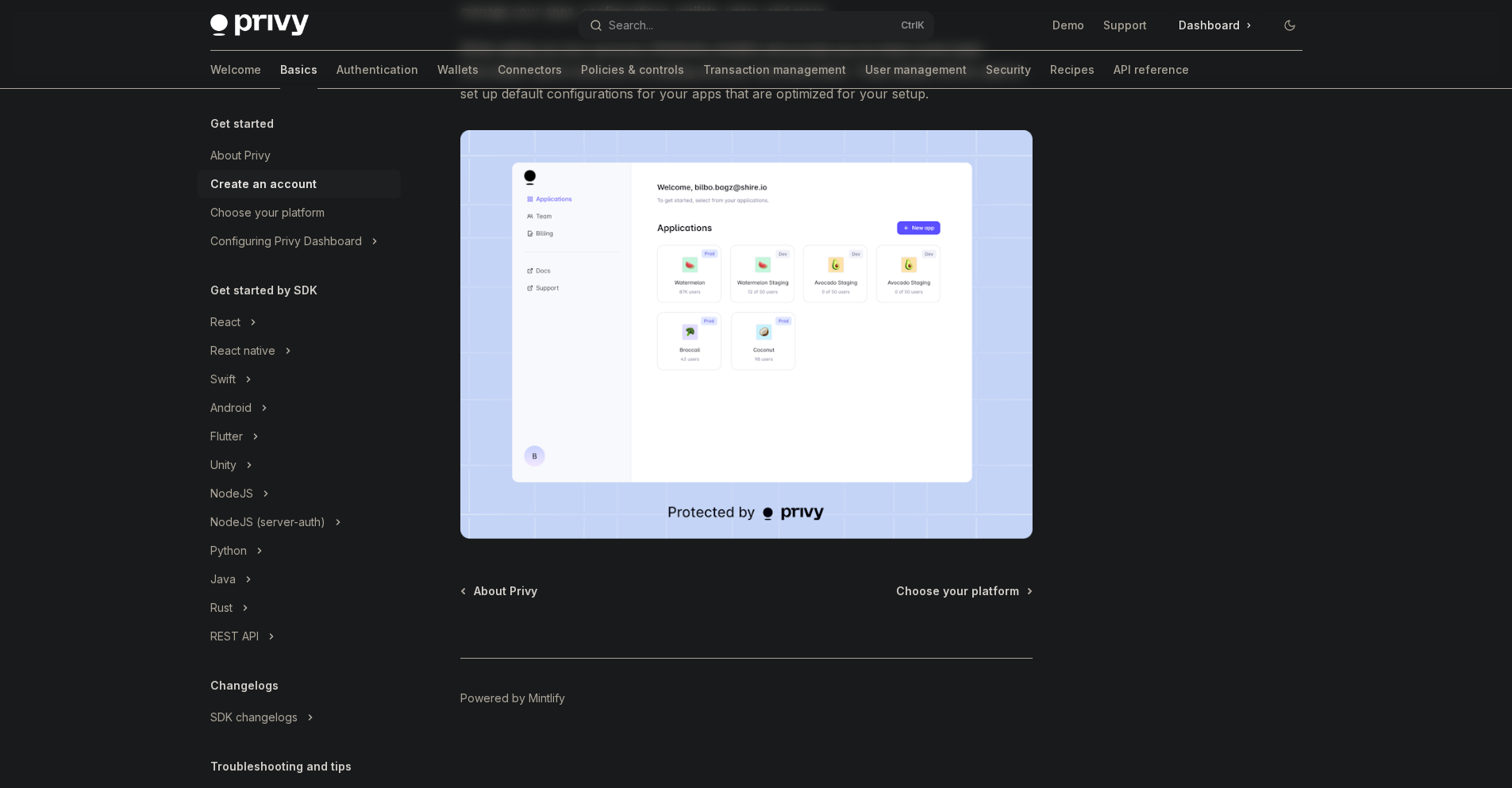
scroll to position [230, 0]
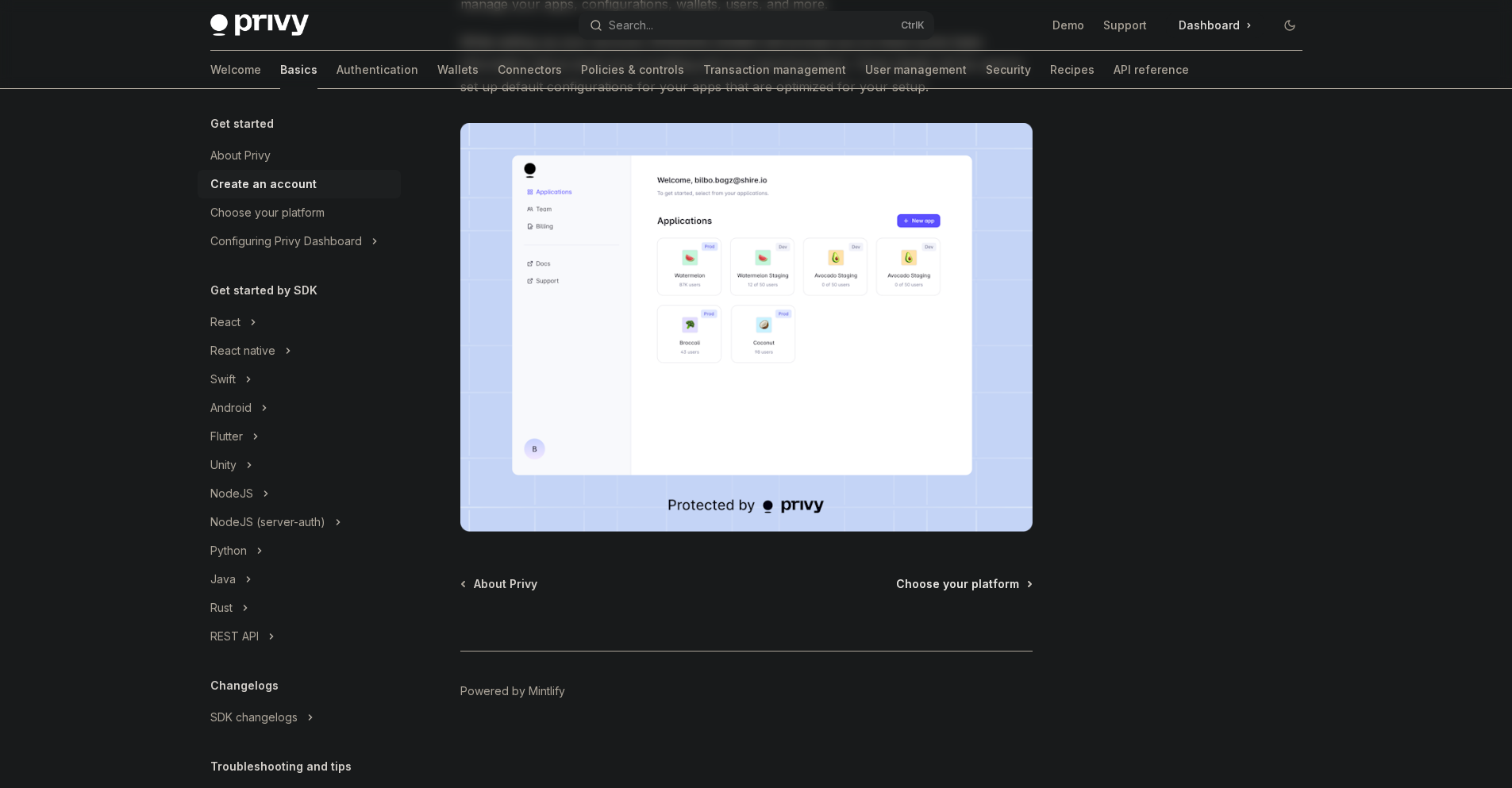
click at [982, 588] on span "Choose your platform" at bounding box center [958, 584] width 123 height 16
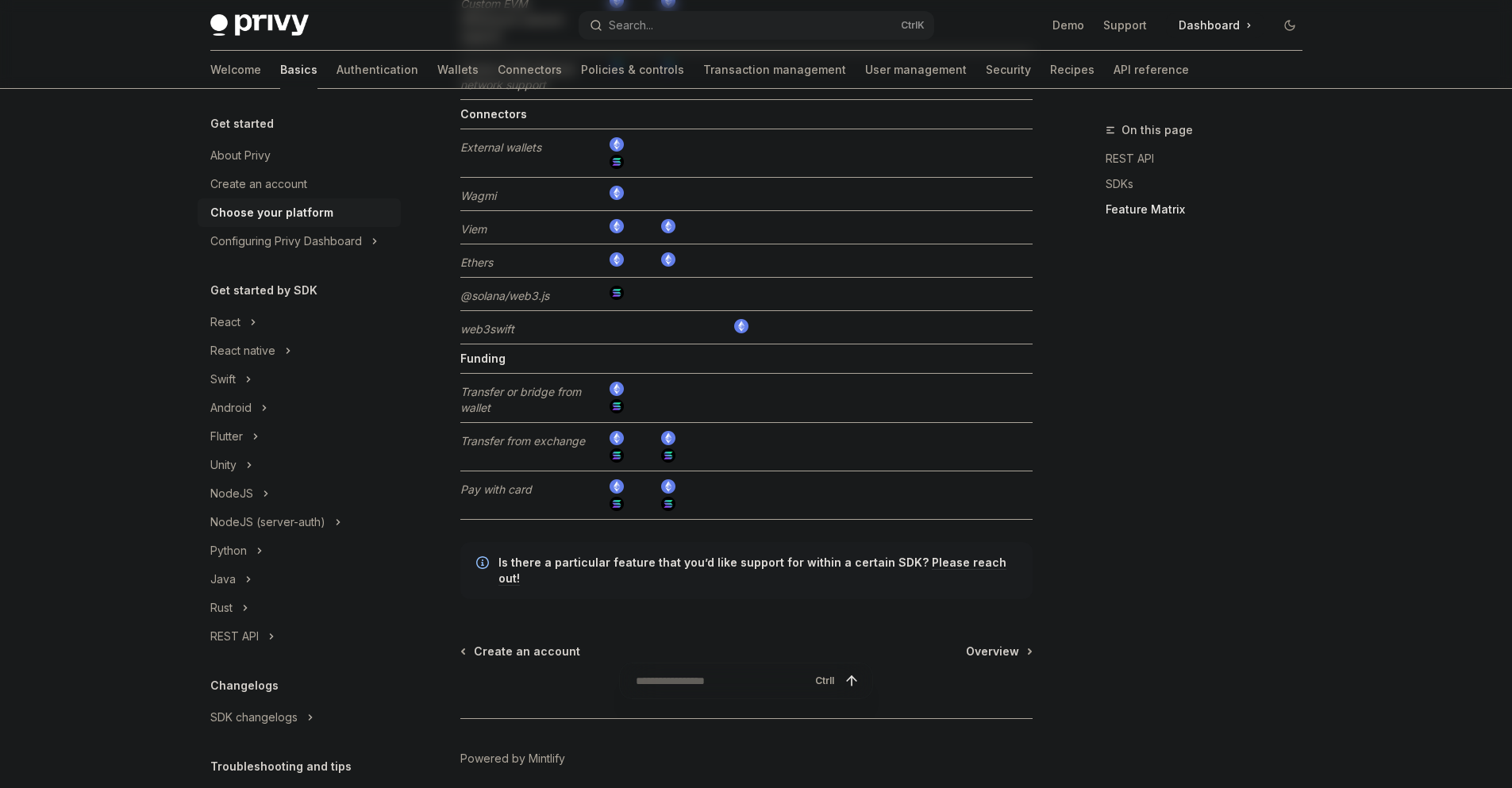
scroll to position [3039, 0]
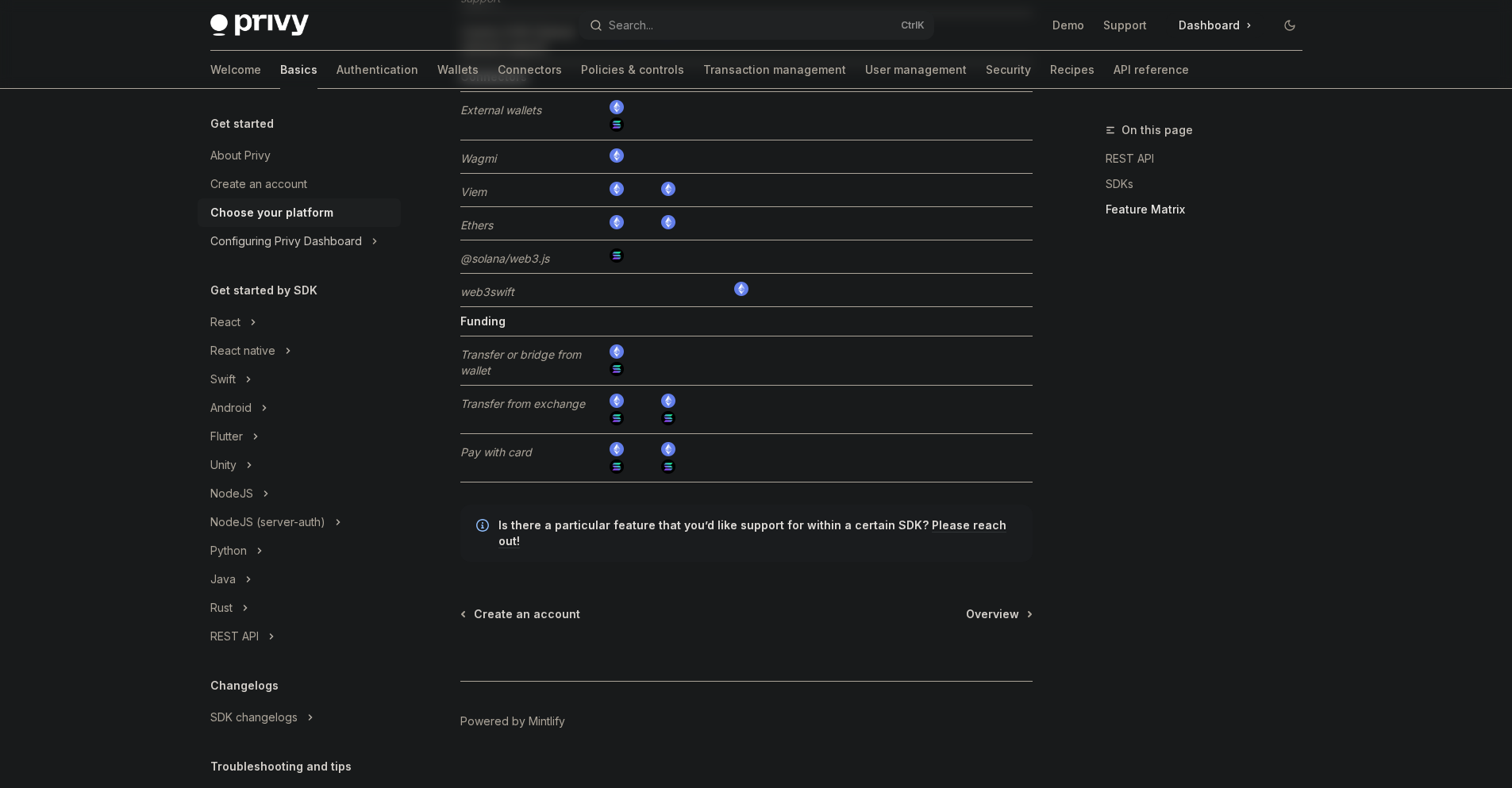
click at [264, 243] on div "Configuring Privy Dashboard" at bounding box center [286, 241] width 151 height 19
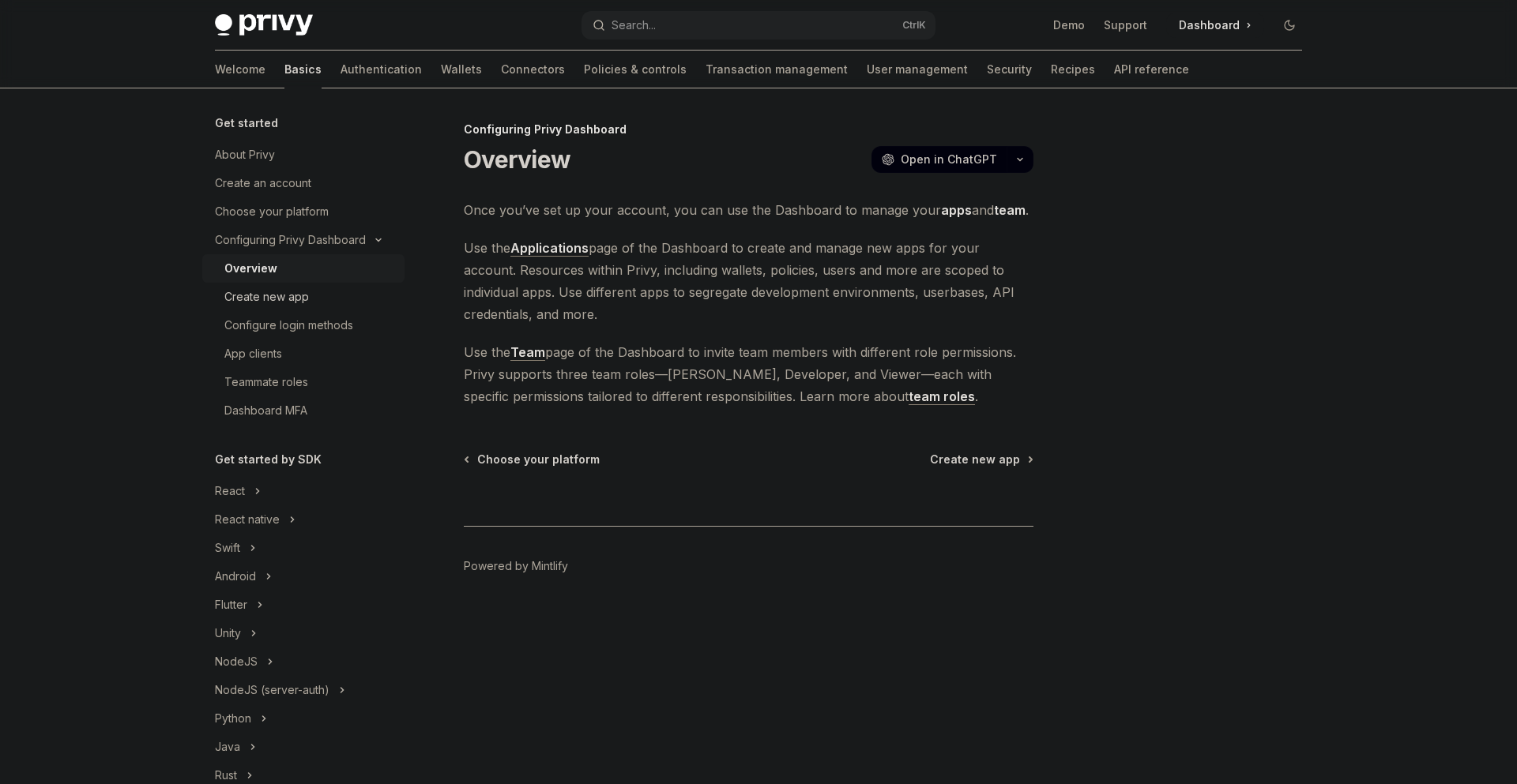
click at [282, 303] on div "Create new app" at bounding box center [266, 297] width 84 height 19
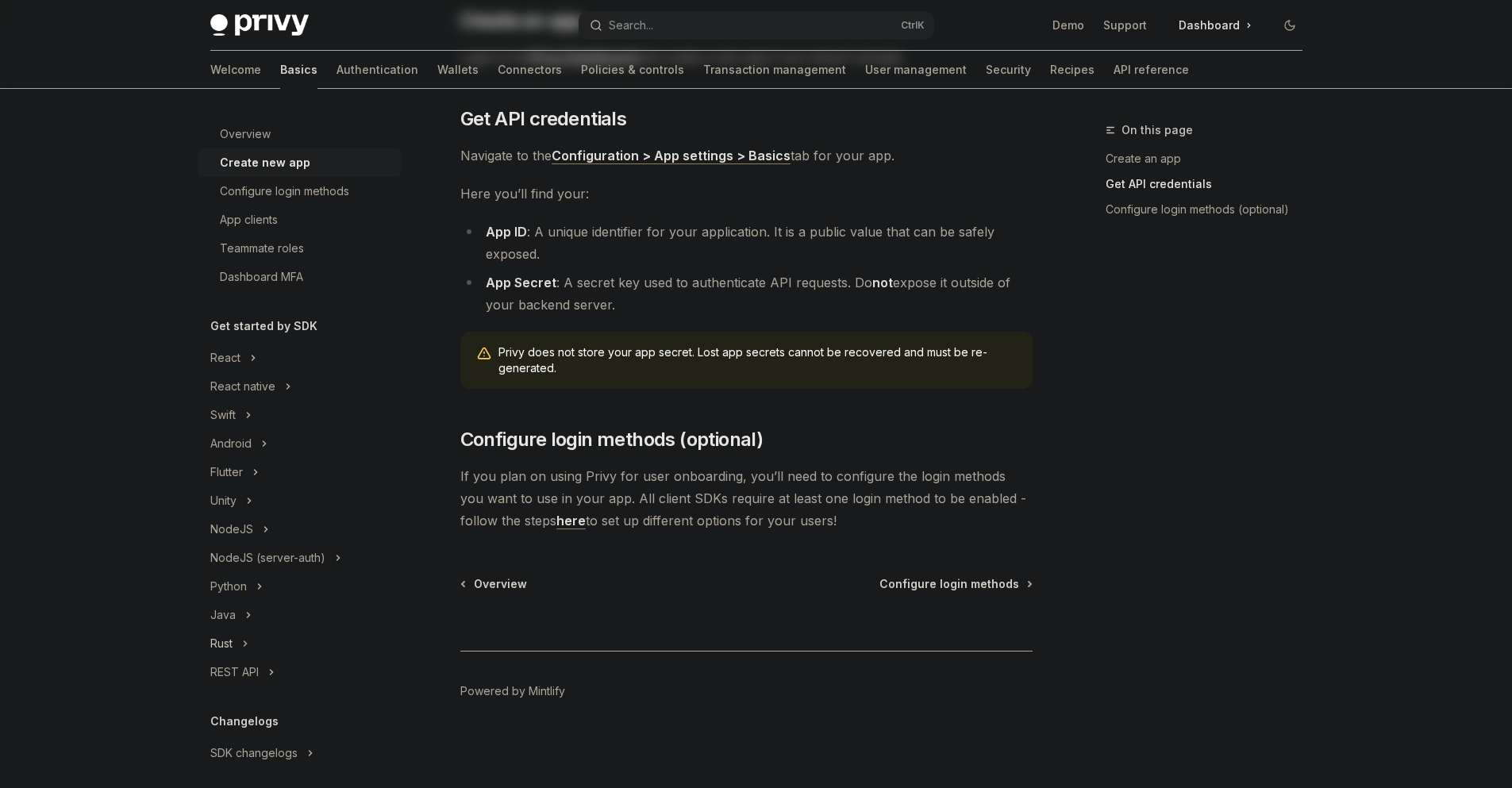
scroll to position [285, 0]
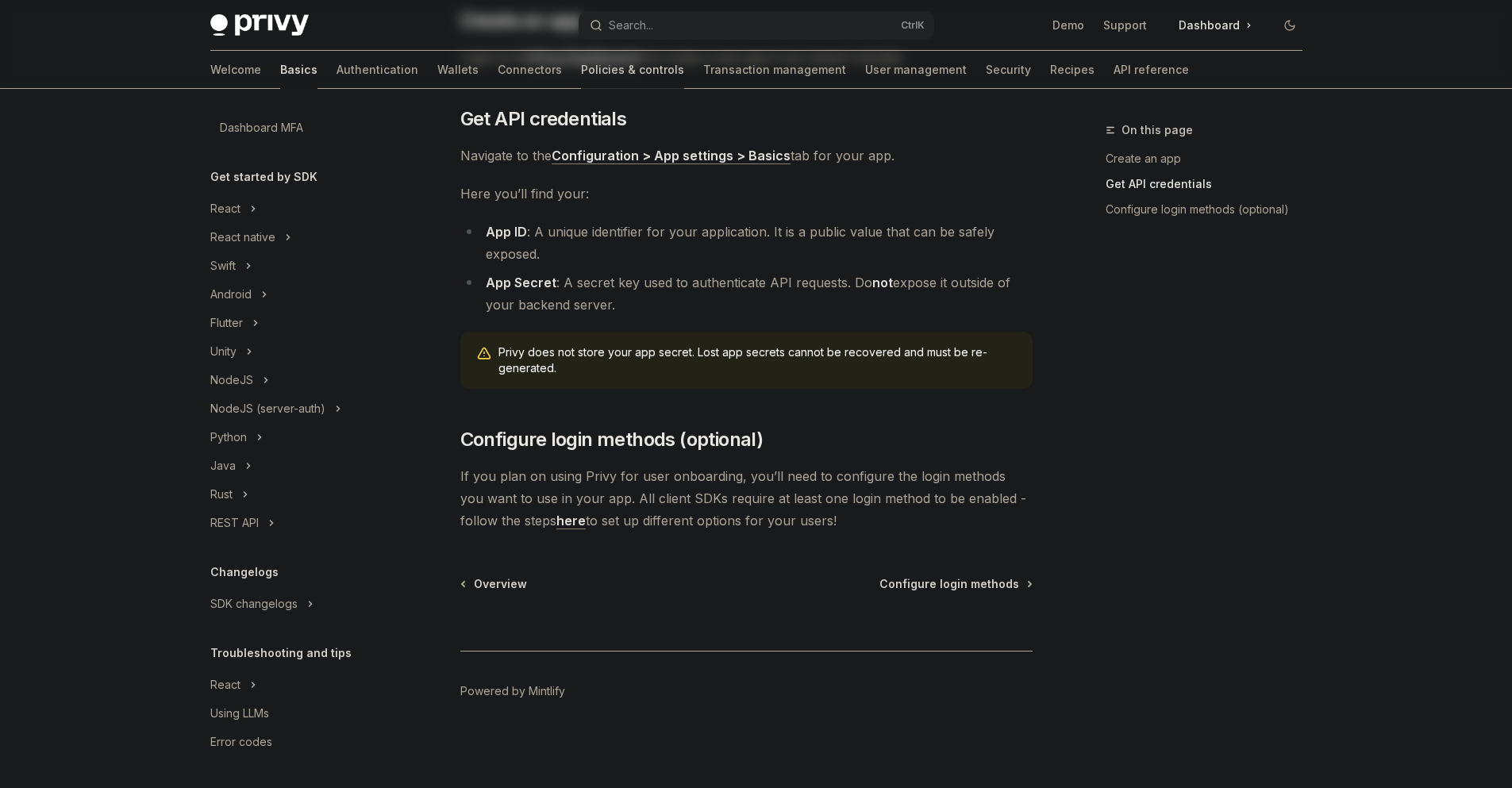
click at [581, 64] on link "Policies & controls" at bounding box center [633, 70] width 103 height 38
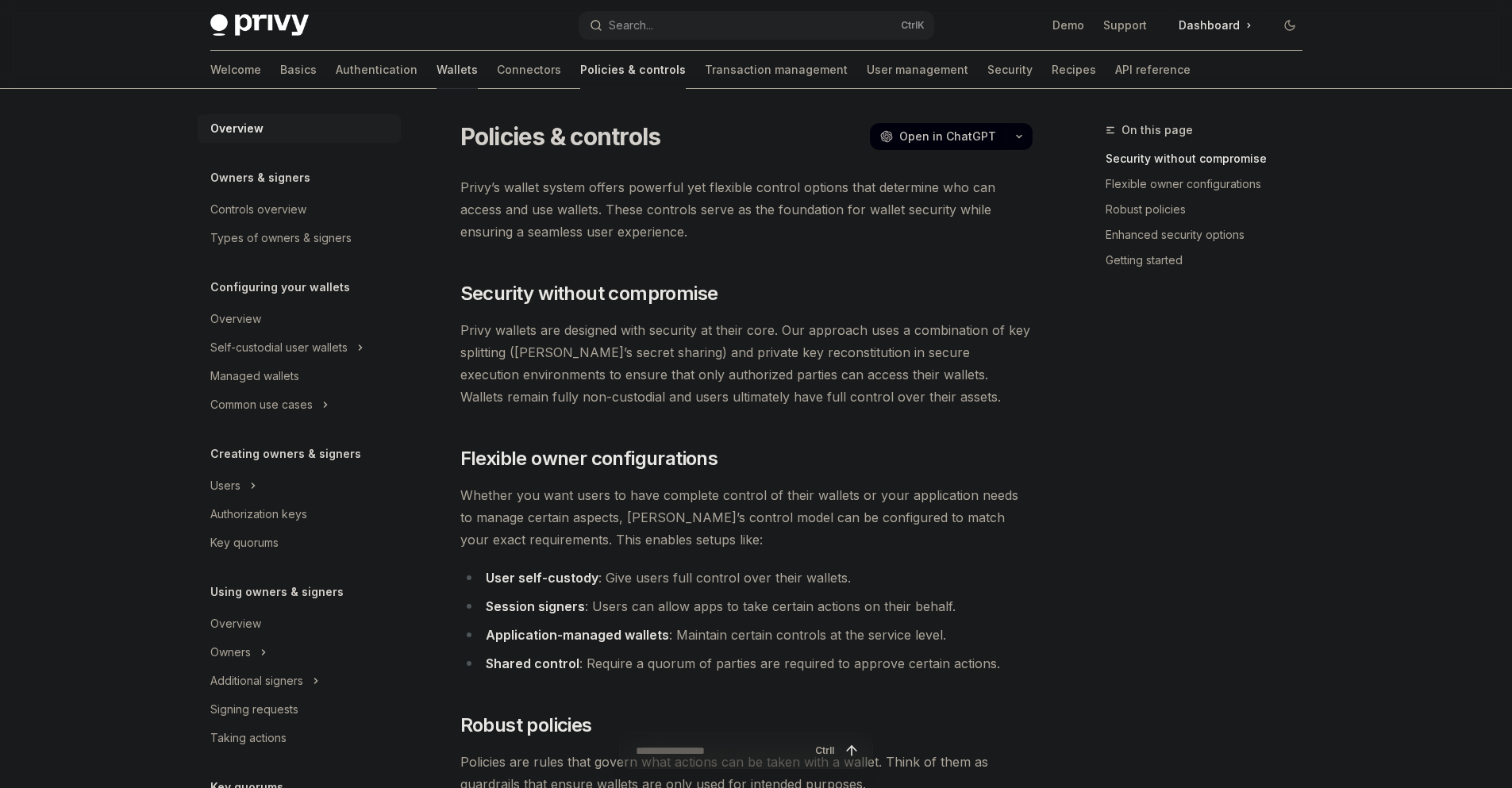
click at [436, 69] on link "Wallets" at bounding box center [456, 70] width 41 height 38
type textarea "*"
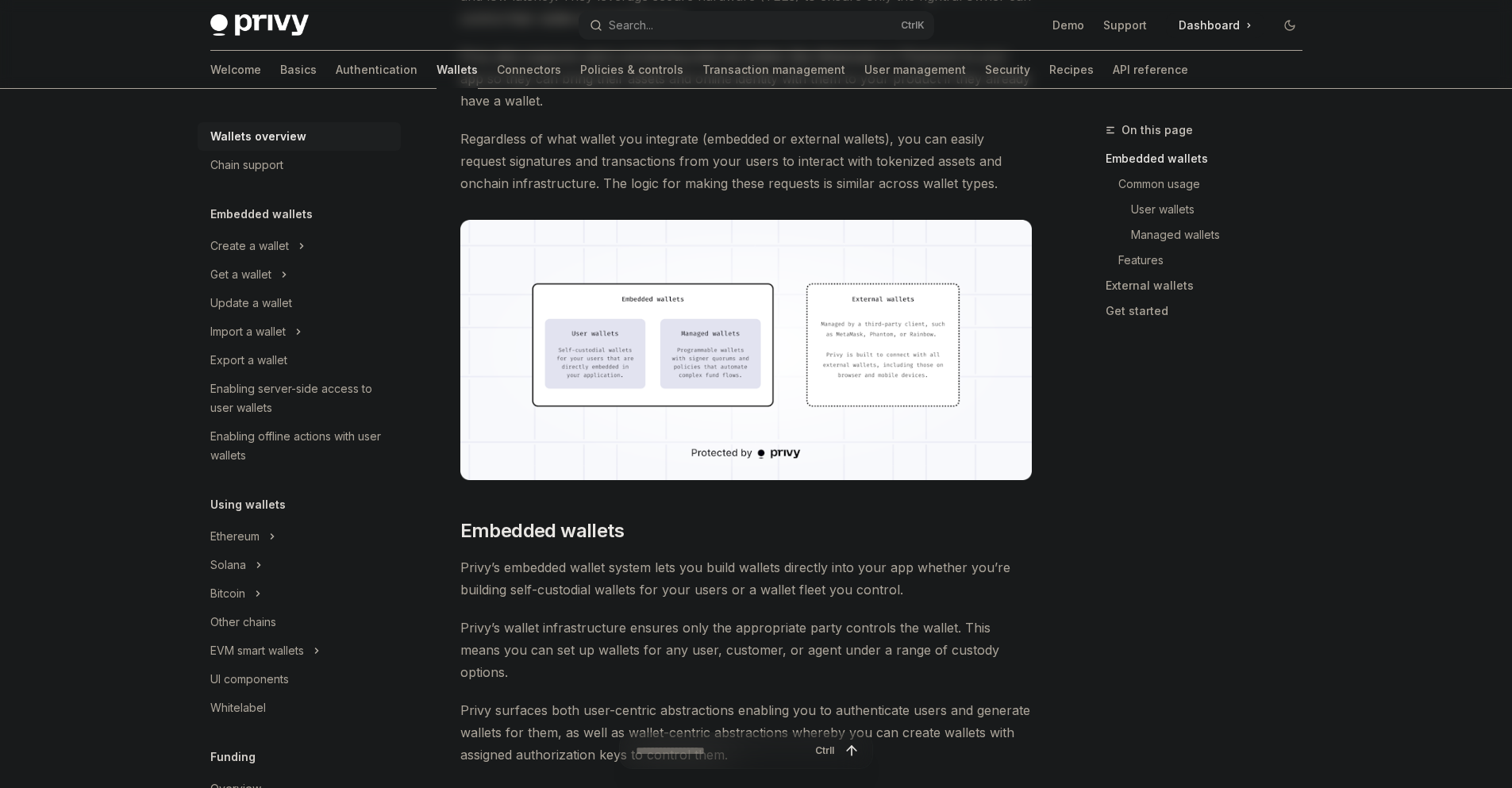
scroll to position [381, 0]
drag, startPoint x: 838, startPoint y: 368, endPoint x: 827, endPoint y: 379, distance: 15.6
click at [837, 369] on img at bounding box center [746, 349] width 573 height 260
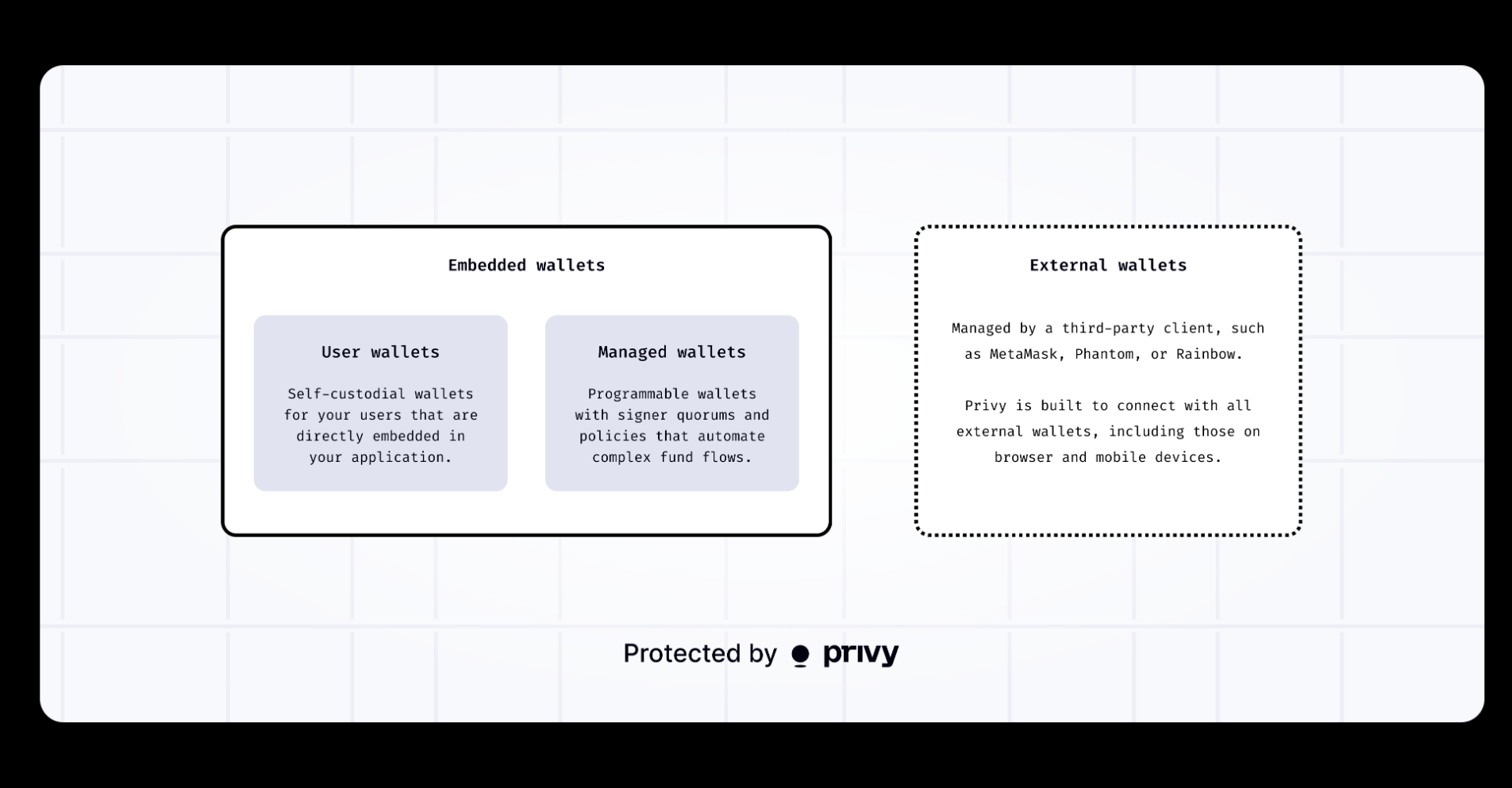
click at [1203, 134] on img at bounding box center [762, 394] width 1444 height 657
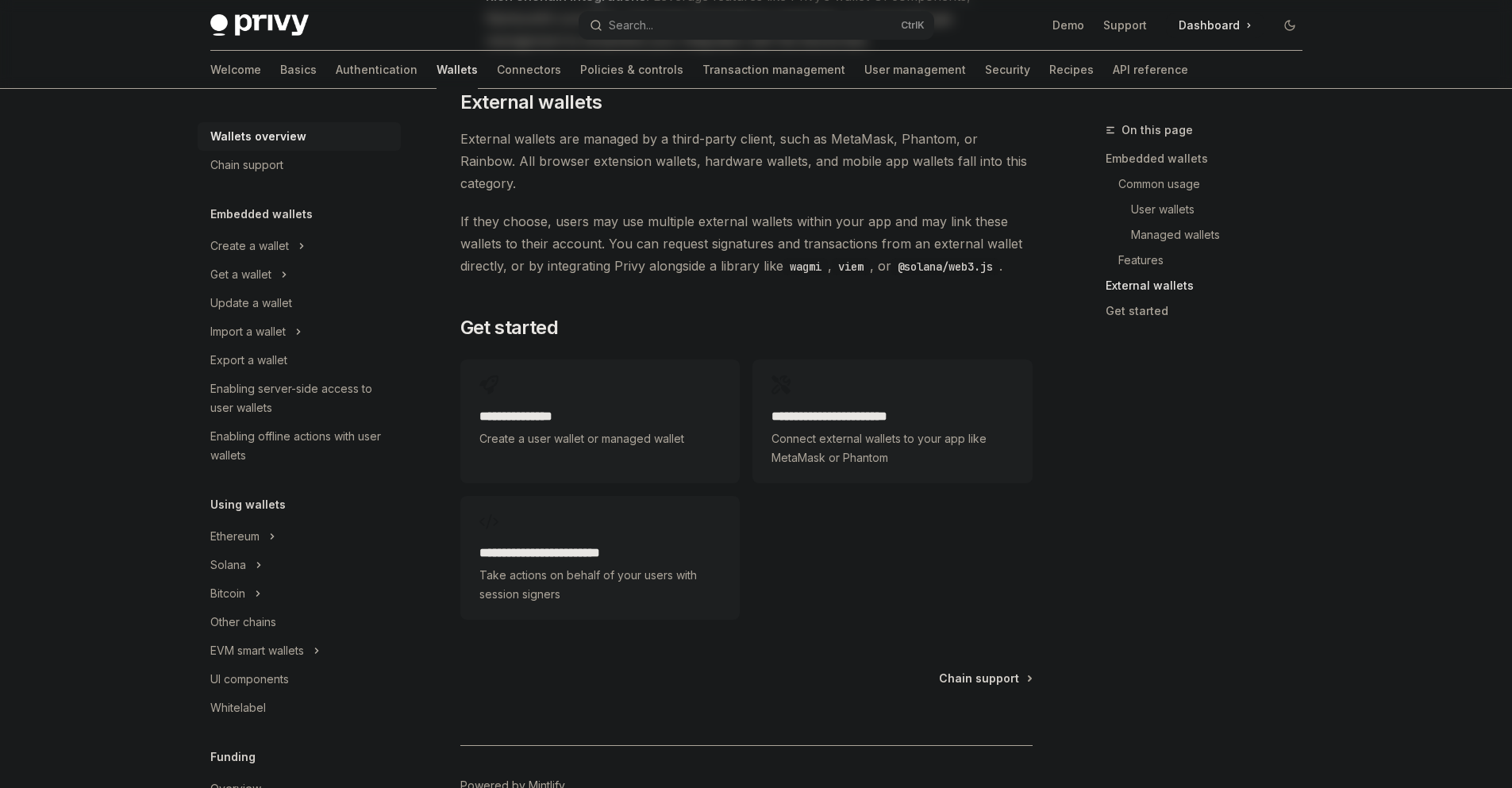
scroll to position [2393, 0]
